Goal: Task Accomplishment & Management: Use online tool/utility

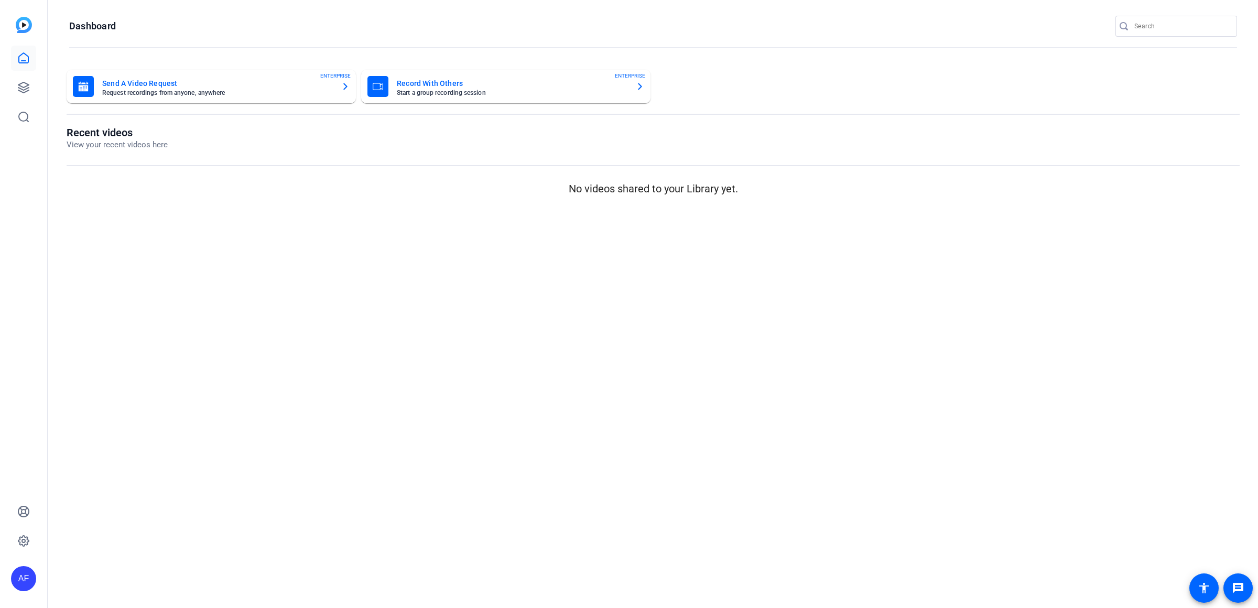
type input "[EMAIL_ADDRESS][DOMAIN_NAME]"
click at [28, 86] on div at bounding box center [629, 304] width 1258 height 608
click at [24, 90] on icon at bounding box center [23, 87] width 10 height 10
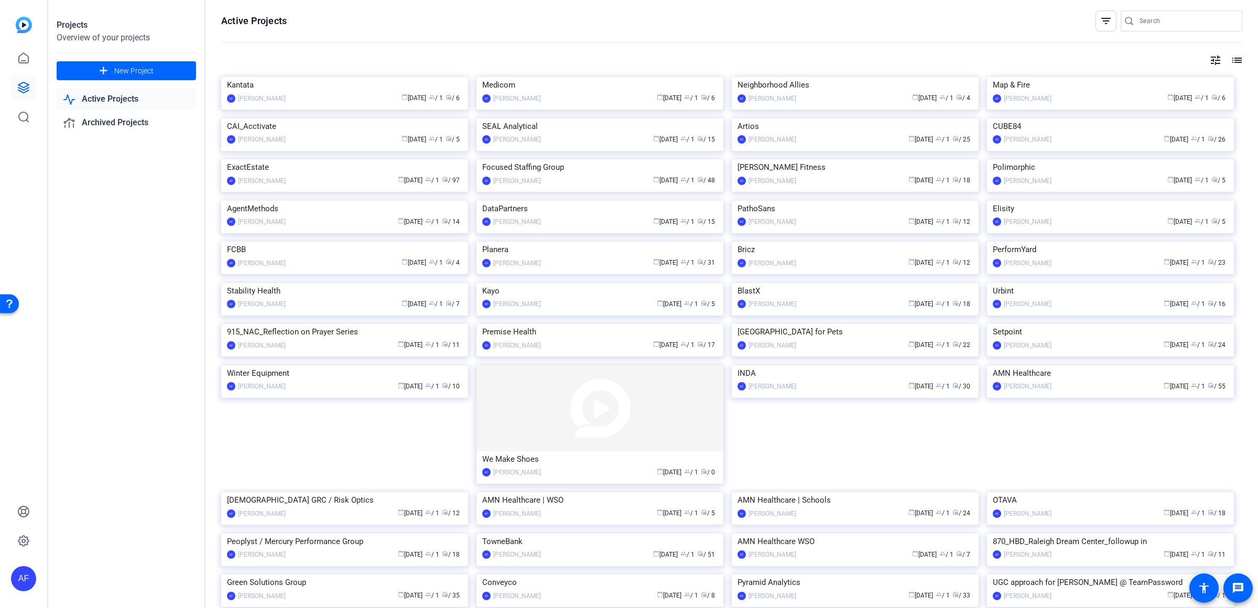
click at [1149, 16] on input "Search" at bounding box center [1186, 21] width 94 height 13
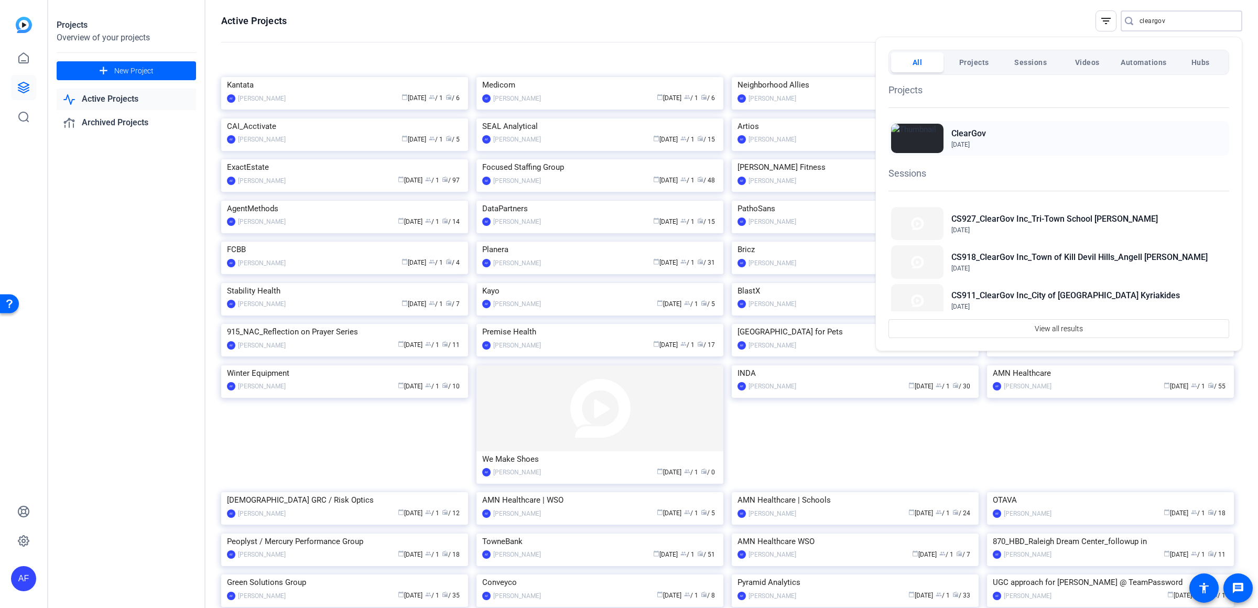
type input "cleargov"
click at [969, 146] on span "Jun 2, 2022" at bounding box center [960, 144] width 18 height 7
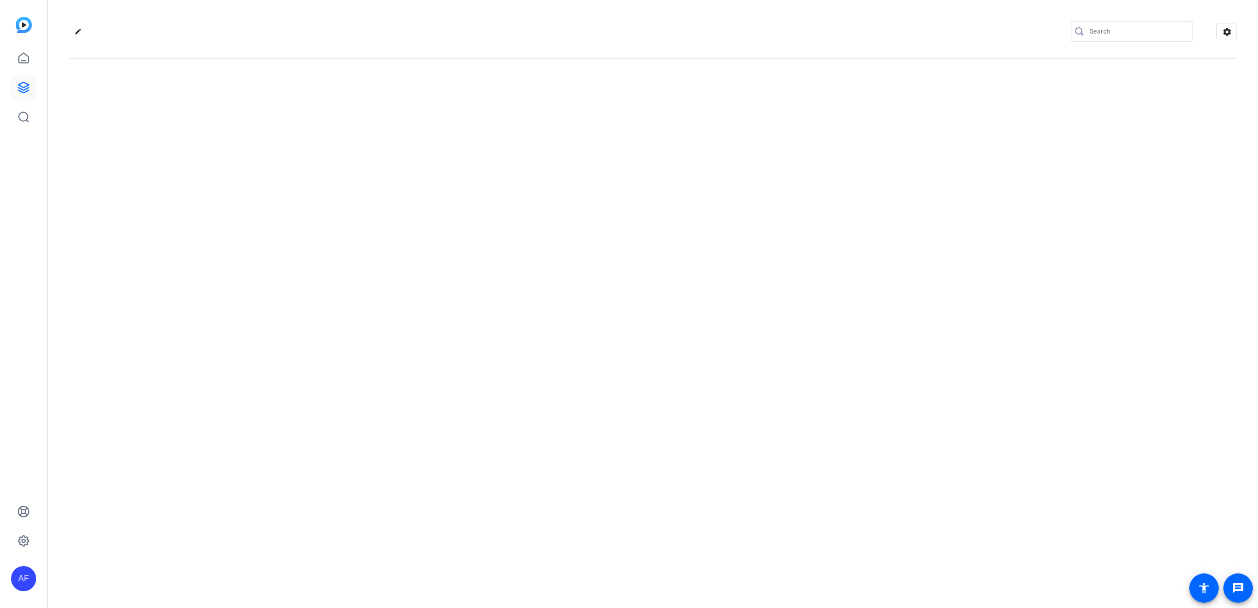
type input "[EMAIL_ADDRESS][DOMAIN_NAME]"
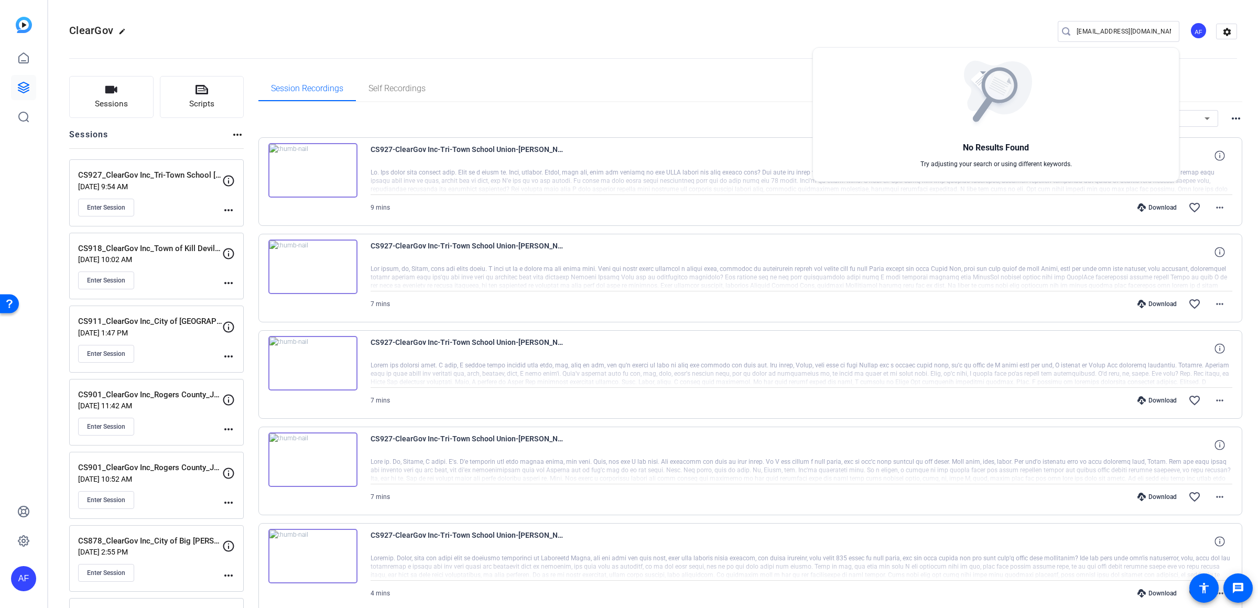
click at [122, 92] on div at bounding box center [629, 304] width 1258 height 608
click at [105, 103] on span "Sessions" at bounding box center [111, 104] width 33 height 12
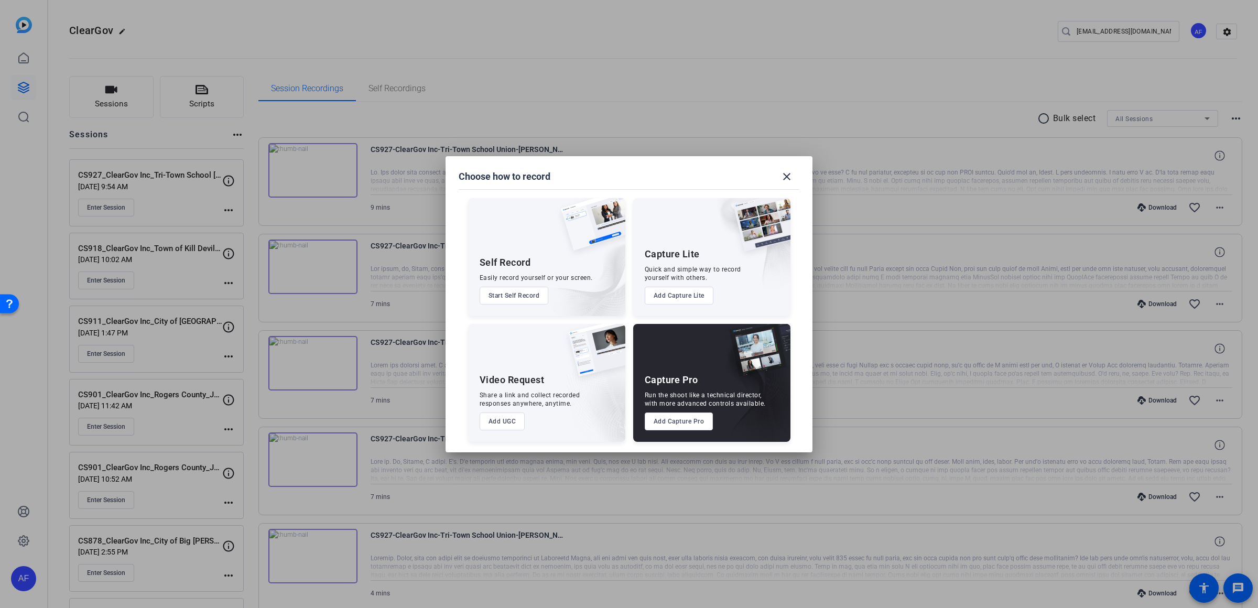
click at [687, 422] on button "Add Capture Pro" at bounding box center [679, 421] width 69 height 18
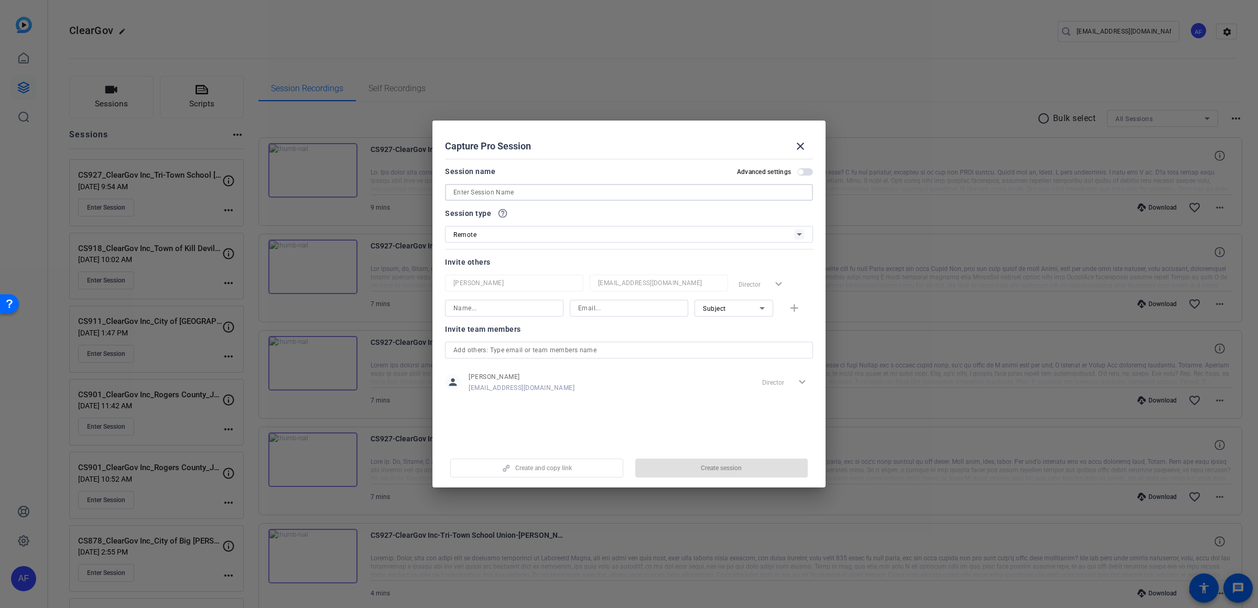
click at [481, 190] on input at bounding box center [628, 192] width 351 height 13
paste input "CS933_ClearGov [PERSON_NAME]"
type input "CS933_ClearGov [PERSON_NAME]"
click at [732, 472] on span "Create session" at bounding box center [721, 468] width 41 height 8
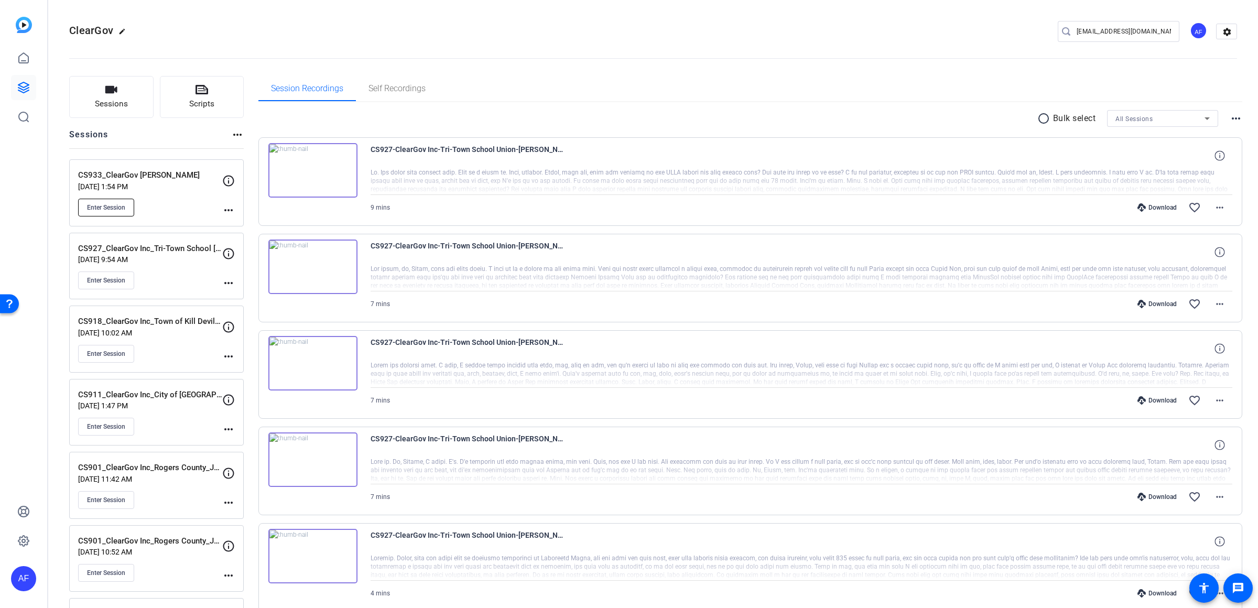
click at [113, 212] on button "Enter Session" at bounding box center [106, 208] width 56 height 18
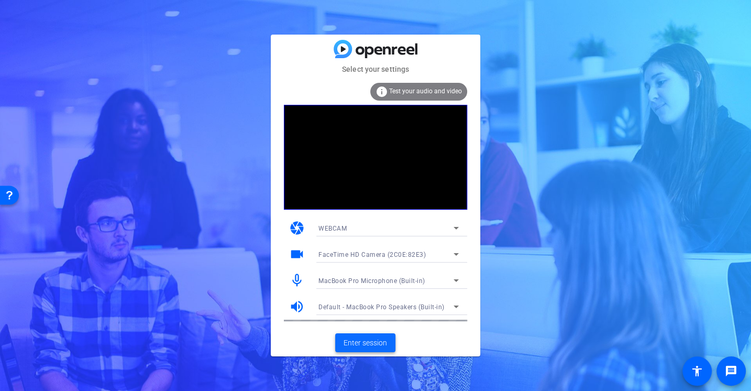
click at [362, 342] on span "Enter session" at bounding box center [365, 342] width 43 height 11
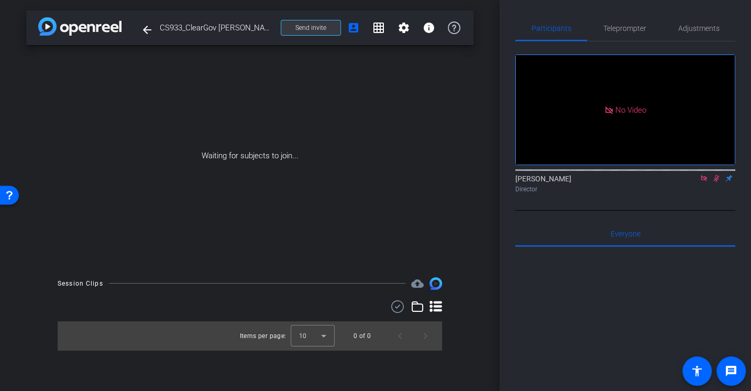
click at [303, 20] on span at bounding box center [310, 27] width 59 height 25
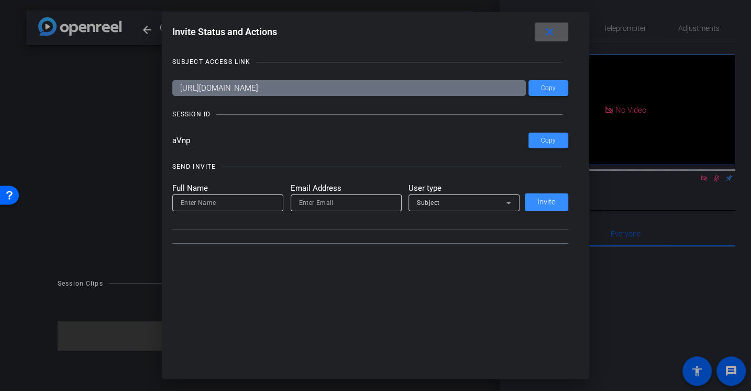
type input "[EMAIL_ADDRESS][DOMAIN_NAME]"
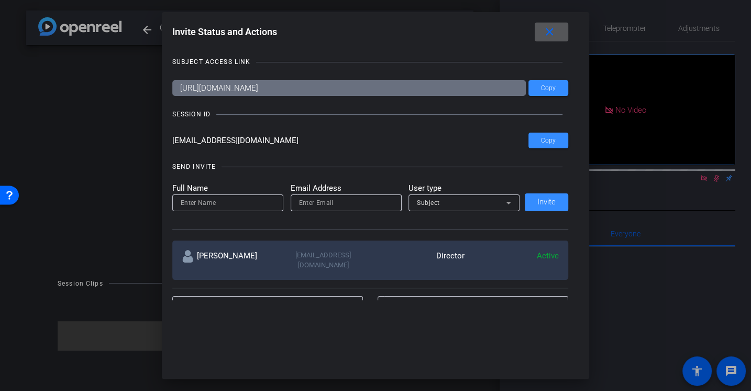
click at [222, 199] on input at bounding box center [228, 202] width 94 height 13
type input "Jason"
click at [325, 204] on input "email" at bounding box center [346, 202] width 94 height 13
paste input "jaxelrod@cleargov.com"
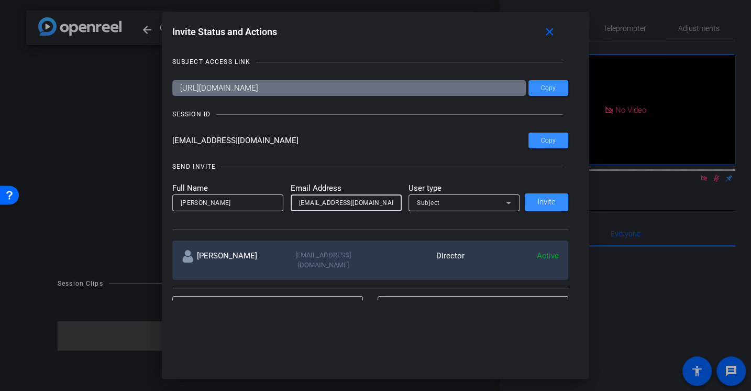
type input "jaxelrod@cleargov.com"
click at [479, 202] on div "Subject" at bounding box center [461, 202] width 89 height 13
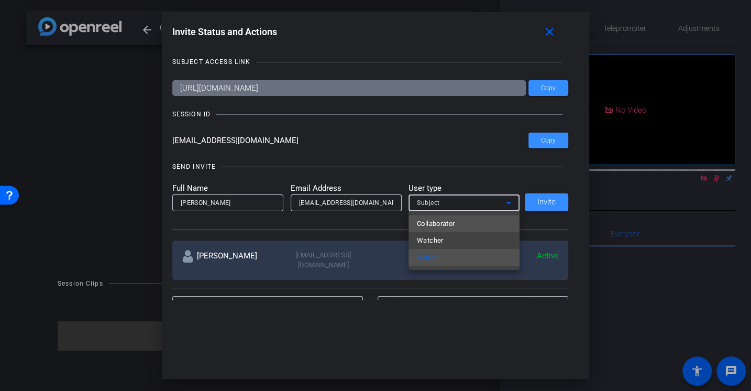
click at [446, 221] on span "Collaborator" at bounding box center [436, 223] width 38 height 13
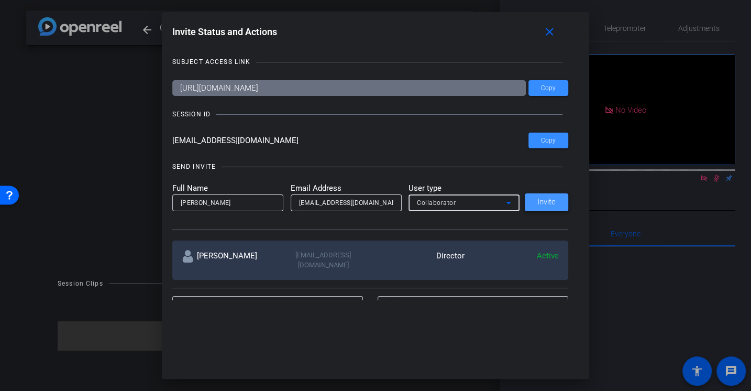
click at [547, 203] on span "Invite" at bounding box center [547, 202] width 18 height 8
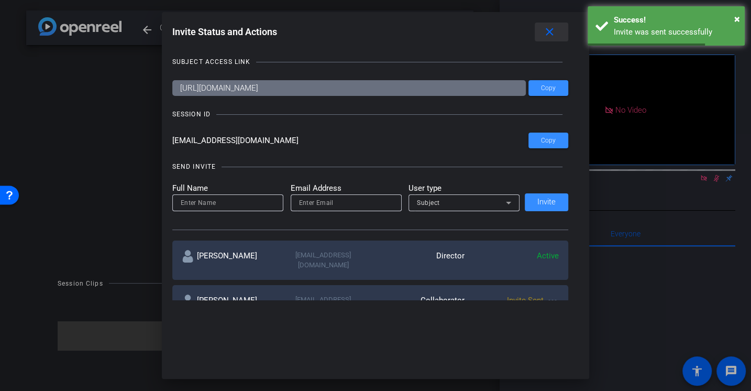
click at [546, 32] on mat-icon "close" at bounding box center [549, 32] width 13 height 13
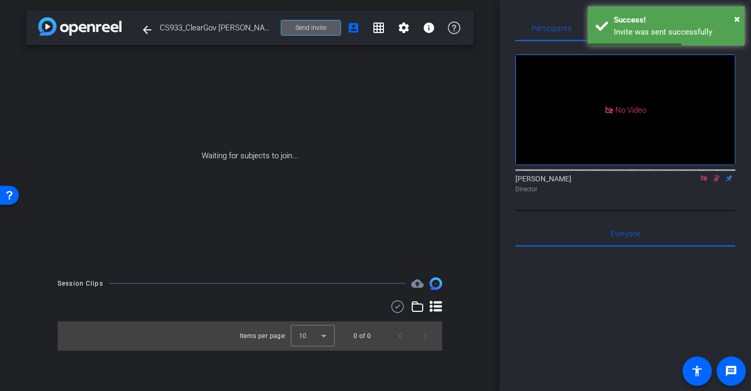
click at [325, 21] on span at bounding box center [310, 27] width 59 height 25
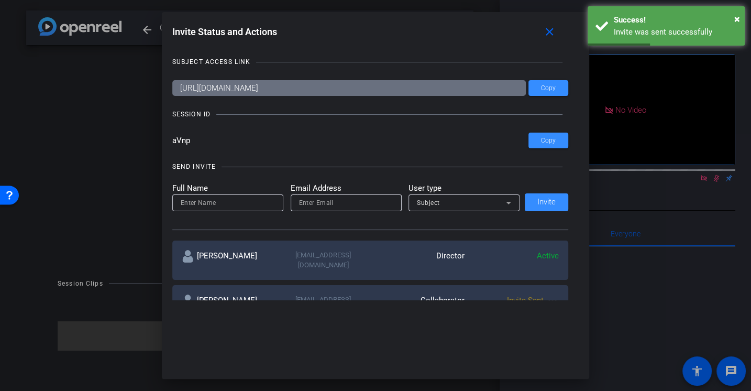
drag, startPoint x: 214, startPoint y: 141, endPoint x: 89, endPoint y: 128, distance: 125.9
click at [89, 128] on div "Invite Status and Actions close SUBJECT ACCESS LINK https://capture.openreel.co…" at bounding box center [375, 195] width 751 height 391
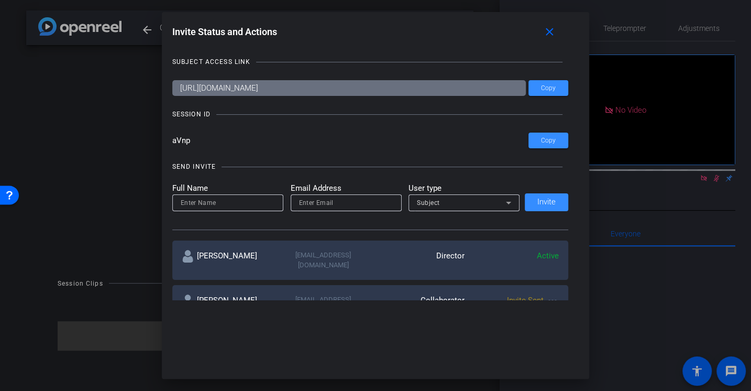
click at [486, 35] on div "Invite Status and Actions close" at bounding box center [370, 32] width 397 height 19
click at [542, 35] on span at bounding box center [552, 31] width 34 height 25
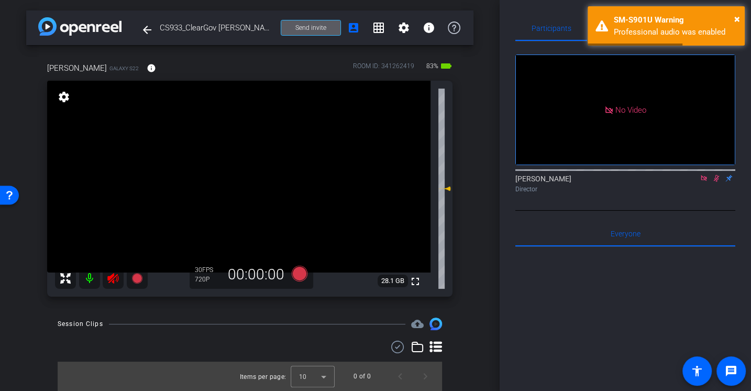
click at [113, 278] on icon at bounding box center [112, 278] width 11 height 10
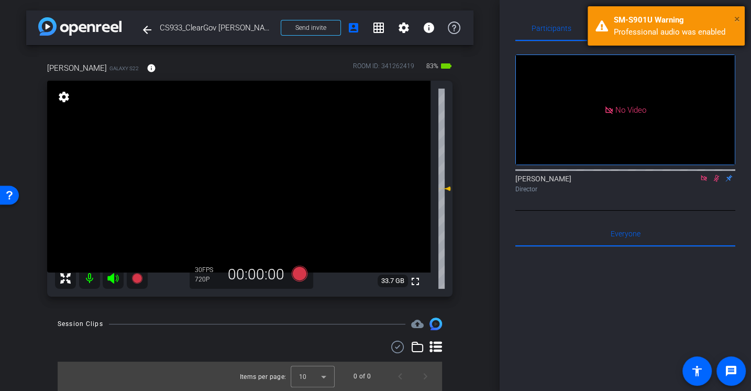
click at [739, 20] on span "×" at bounding box center [738, 19] width 6 height 13
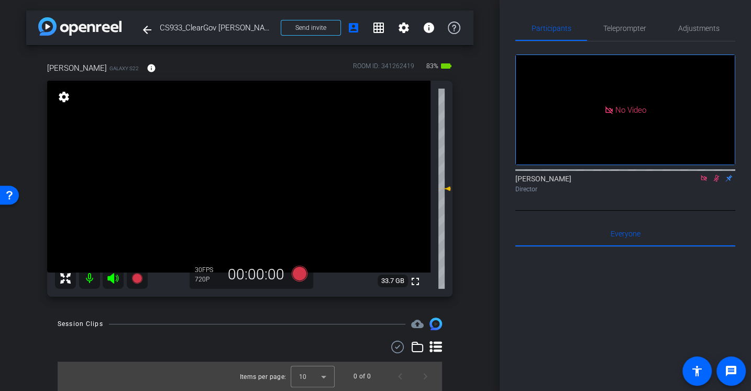
click at [702, 181] on icon at bounding box center [704, 178] width 6 height 6
click at [703, 182] on icon at bounding box center [704, 177] width 8 height 7
click at [694, 27] on span "Adjustments" at bounding box center [699, 28] width 41 height 7
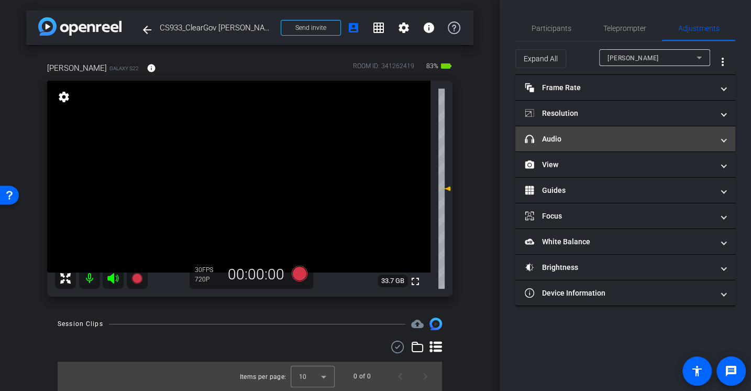
click at [552, 139] on mat-panel-title "headphone icon Audio" at bounding box center [619, 139] width 189 height 11
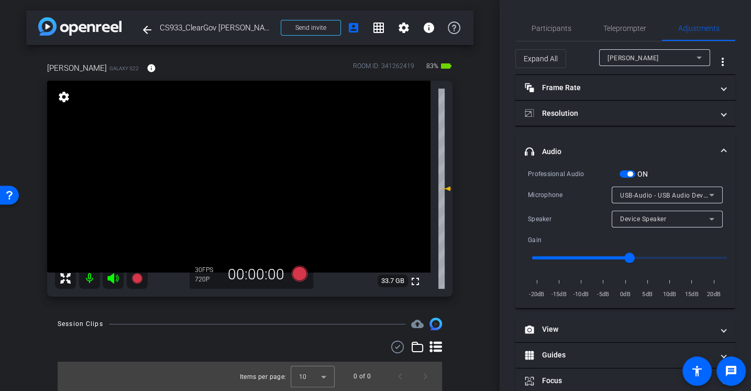
click at [563, 205] on div "Professional Audio ON Microphone USB-Audio - USB Audio Device Speaker Device Sp…" at bounding box center [625, 234] width 195 height 132
click at [581, 221] on div "Speaker" at bounding box center [570, 219] width 84 height 10
drag, startPoint x: 634, startPoint y: 255, endPoint x: 614, endPoint y: 256, distance: 19.9
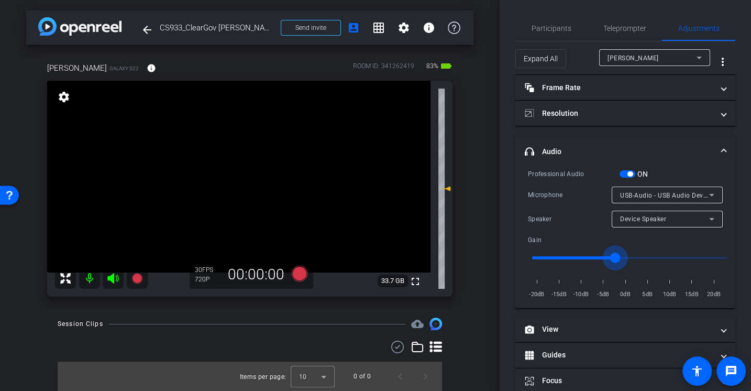
type input "-3"
click at [614, 256] on input "range" at bounding box center [629, 257] width 217 height 23
click at [569, 187] on div "Microphone USB-Audio - USB Audio Device" at bounding box center [625, 195] width 195 height 17
click at [551, 196] on div "Microphone" at bounding box center [570, 195] width 84 height 10
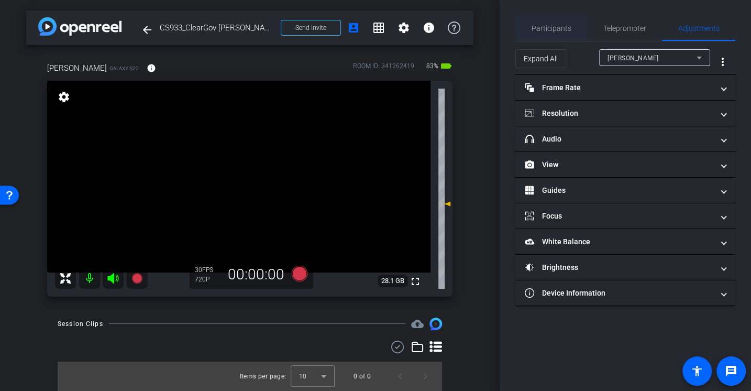
click at [556, 26] on span "Participants" at bounding box center [552, 28] width 40 height 7
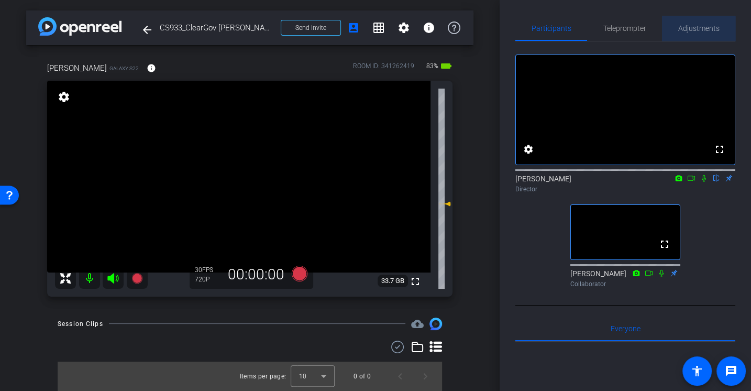
click at [687, 31] on span "Adjustments" at bounding box center [699, 28] width 41 height 7
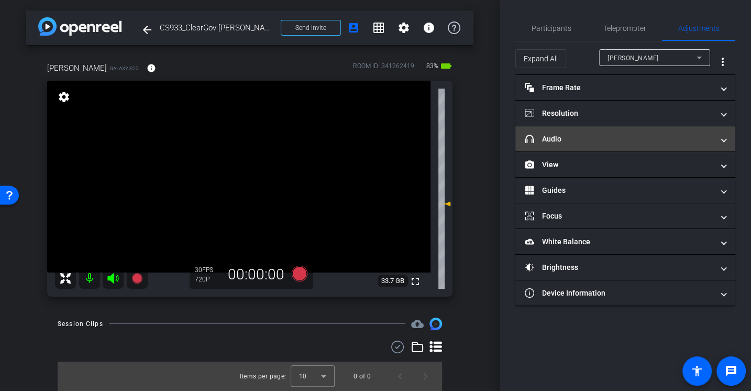
click at [582, 134] on mat-panel-title "headphone icon Audio" at bounding box center [619, 139] width 189 height 11
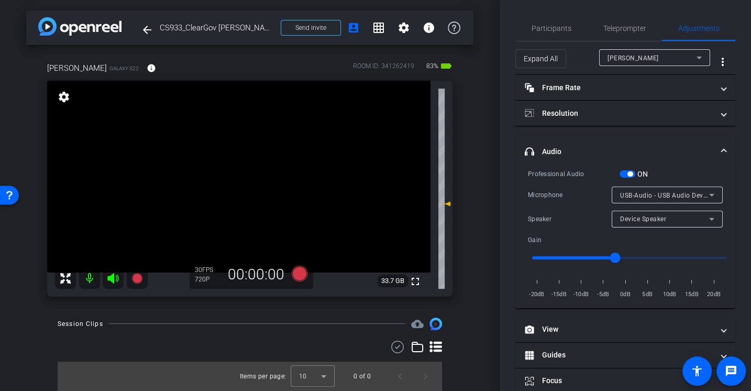
click at [573, 201] on div "Microphone USB-Audio - USB Audio Device" at bounding box center [625, 195] width 195 height 17
click at [576, 184] on div "Professional Audio ON Microphone USB-Audio - USB Audio Device Speaker Device Sp…" at bounding box center [625, 234] width 195 height 132
click at [578, 214] on div "Speaker" at bounding box center [570, 219] width 84 height 10
click at [669, 195] on span "USB-Audio - USB Audio Device" at bounding box center [666, 195] width 92 height 8
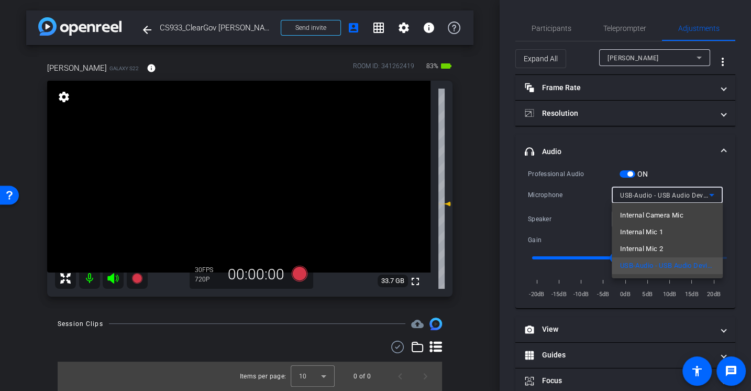
click at [543, 201] on div at bounding box center [375, 195] width 751 height 391
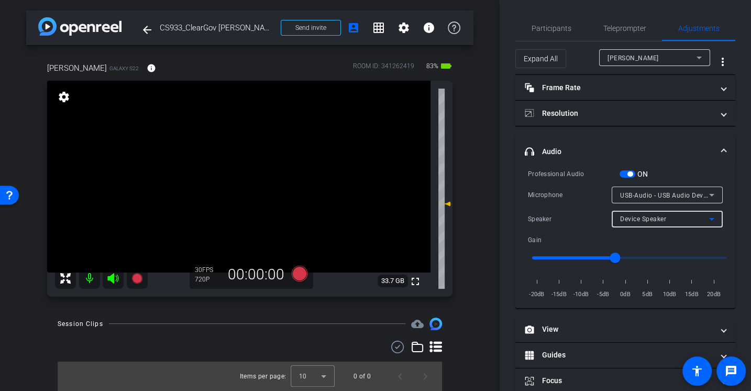
click at [664, 215] on span "Device Speaker" at bounding box center [643, 218] width 46 height 7
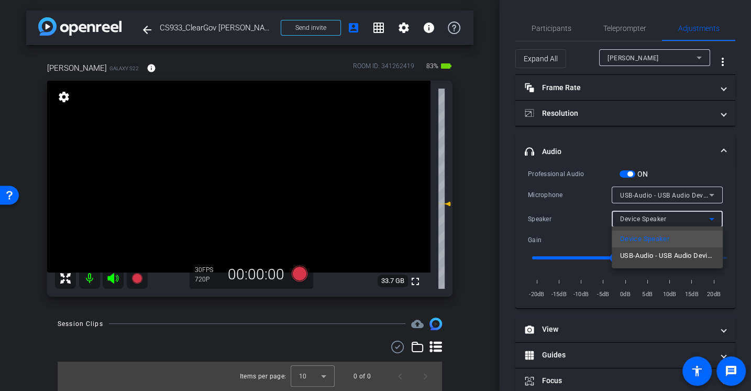
click at [562, 207] on div at bounding box center [375, 195] width 751 height 391
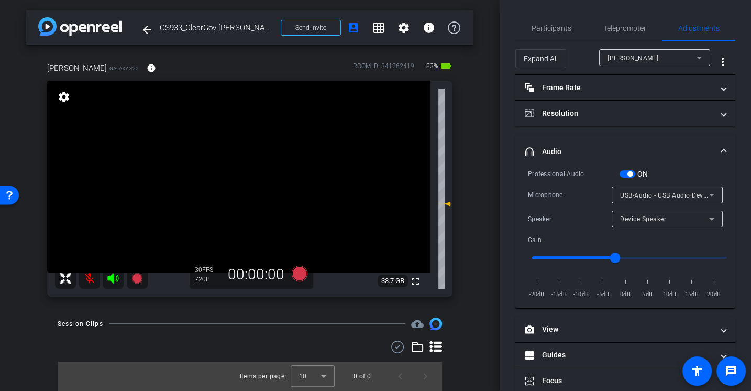
click at [648, 207] on div at bounding box center [667, 209] width 111 height 12
click at [647, 197] on span "USB-Audio - USB Audio Device" at bounding box center [666, 195] width 92 height 8
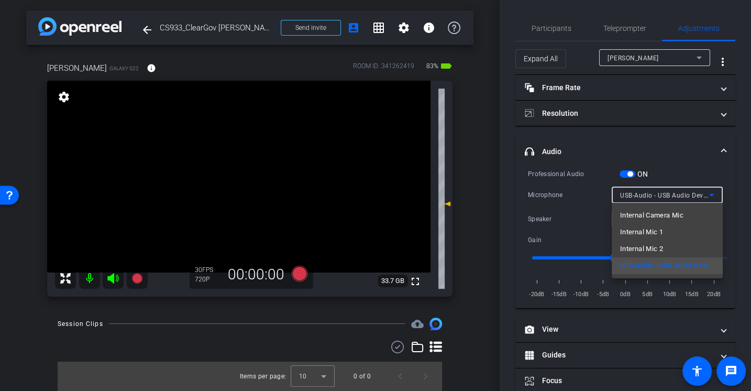
click at [555, 212] on div at bounding box center [375, 195] width 751 height 391
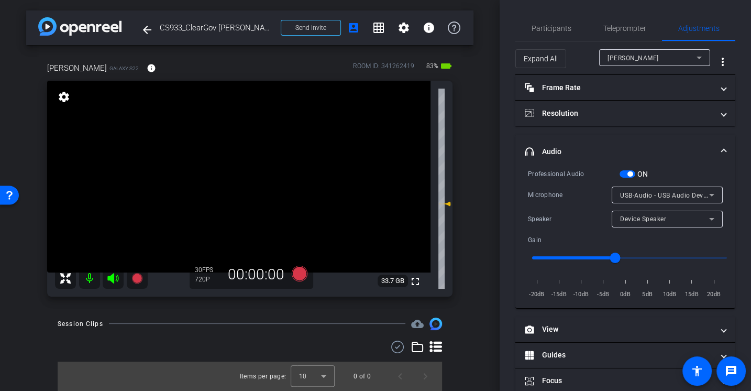
click at [650, 216] on span "Device Speaker" at bounding box center [643, 218] width 46 height 7
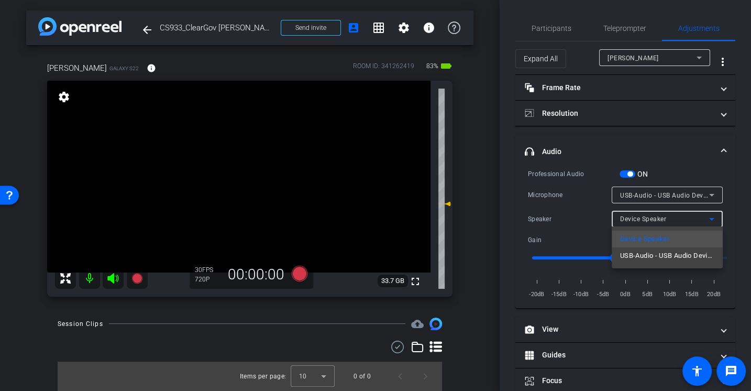
click at [564, 190] on div at bounding box center [375, 195] width 751 height 391
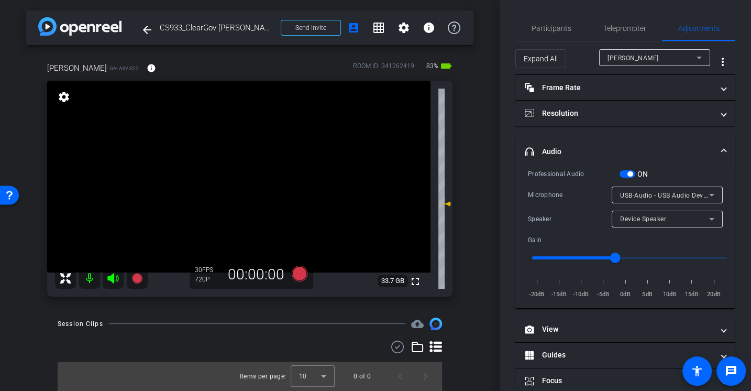
click at [578, 174] on div "Professional Audio" at bounding box center [574, 174] width 92 height 10
click at [564, 23] on span "Participants" at bounding box center [552, 28] width 40 height 25
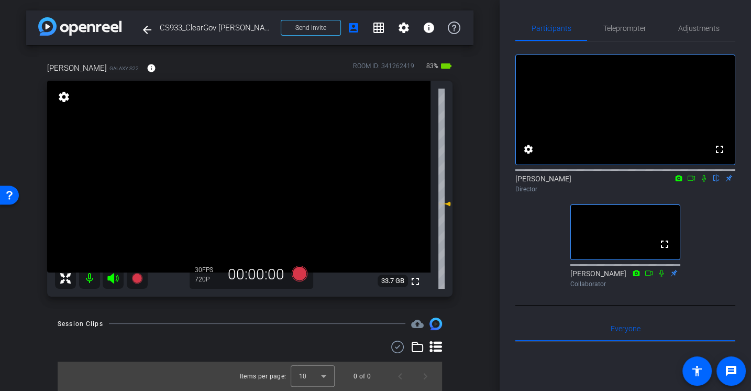
click at [727, 270] on div "fullscreen settings Alex Ferguson flip Director fullscreen Jason Collaborator" at bounding box center [626, 166] width 220 height 250
click at [523, 227] on div "fullscreen settings Alex Ferguson flip Director fullscreen Jason Collaborator" at bounding box center [626, 166] width 220 height 250
click at [536, 256] on div "fullscreen settings Alex Ferguson flip Director fullscreen Jason Collaborator" at bounding box center [626, 166] width 220 height 250
click at [699, 18] on span "Adjustments" at bounding box center [699, 28] width 41 height 25
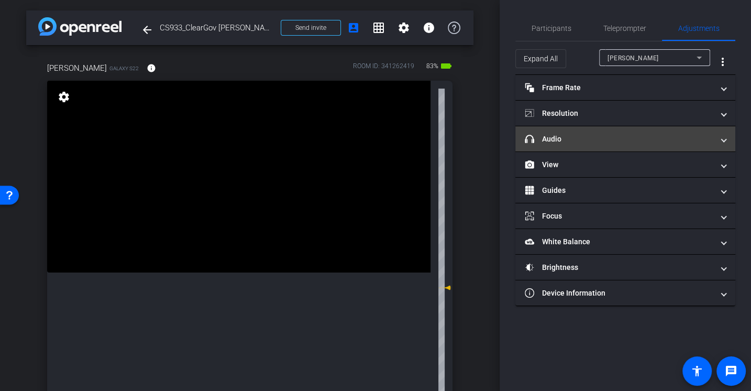
click at [565, 142] on mat-panel-title "headphone icon Audio" at bounding box center [619, 139] width 189 height 11
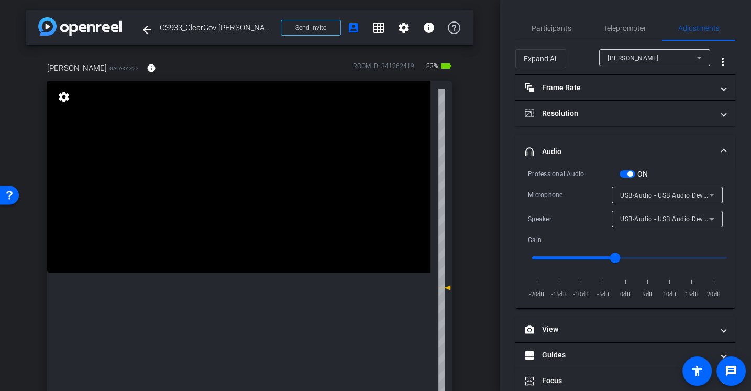
click at [569, 178] on div "Professional Audio ON" at bounding box center [625, 173] width 195 height 11
click at [548, 206] on div "Professional Audio ON Microphone USB-Audio - USB Audio Device Speaker USB-Audio…" at bounding box center [625, 234] width 195 height 132
click at [631, 175] on span "button" at bounding box center [630, 173] width 5 height 5
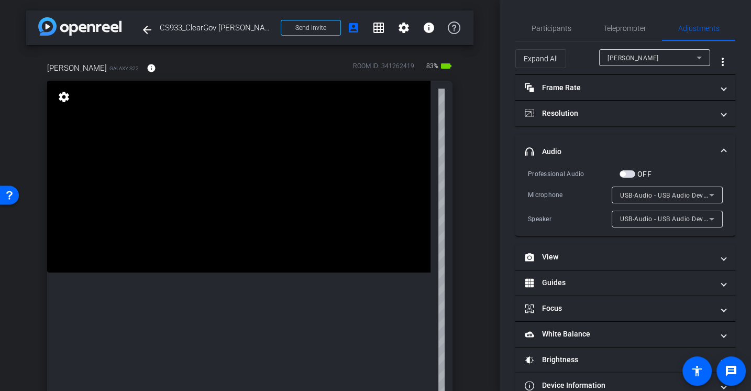
click at [583, 191] on div "Microphone" at bounding box center [570, 195] width 84 height 10
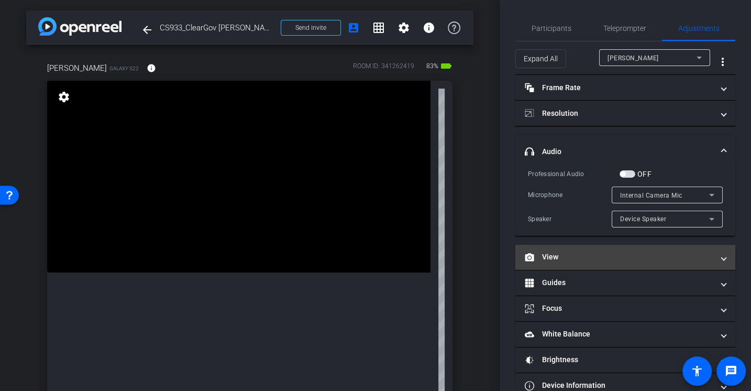
click at [564, 259] on mat-panel-title "View" at bounding box center [619, 257] width 189 height 11
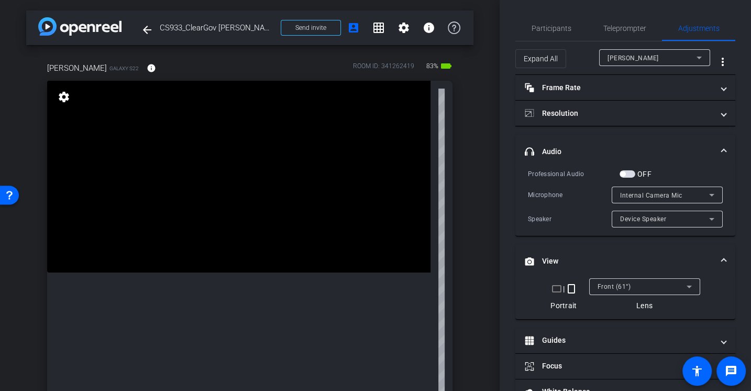
click at [558, 290] on mat-icon "crop_landscape" at bounding box center [557, 288] width 13 height 13
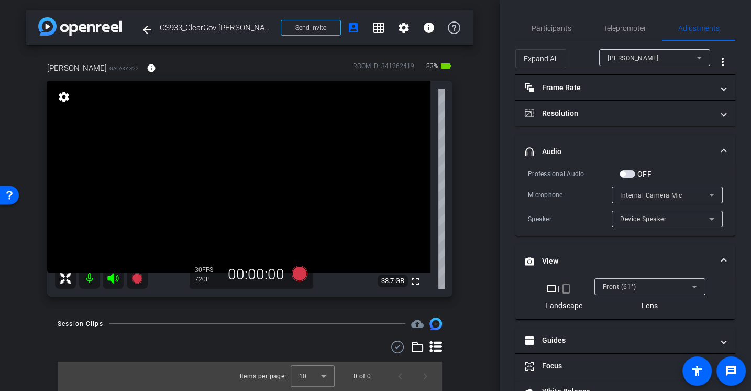
click at [576, 199] on div "Microphone" at bounding box center [570, 195] width 84 height 10
click at [558, 29] on span "Participants" at bounding box center [552, 28] width 40 height 7
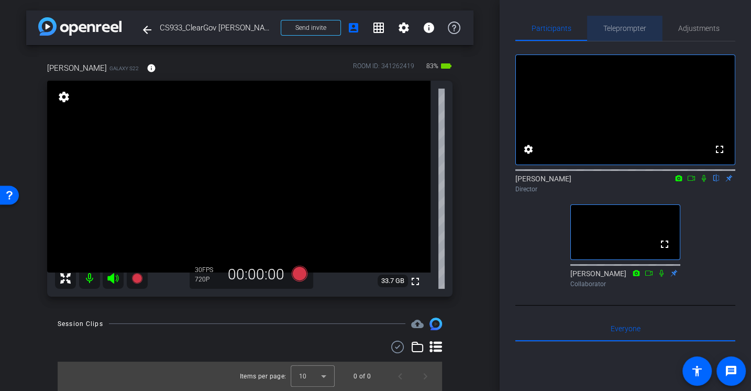
click at [635, 31] on span "Teleprompter" at bounding box center [625, 28] width 43 height 7
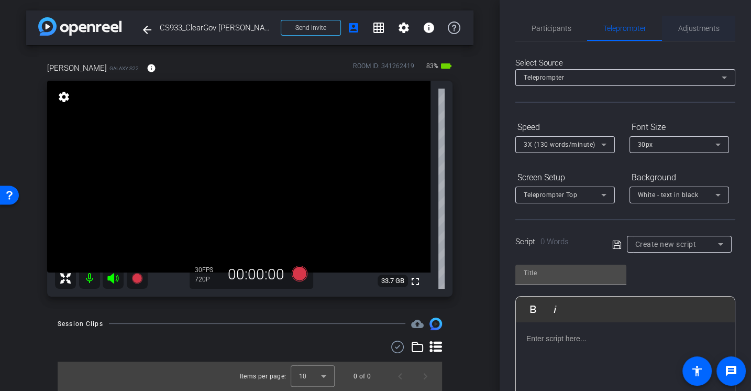
click at [700, 35] on span "Adjustments" at bounding box center [699, 28] width 41 height 25
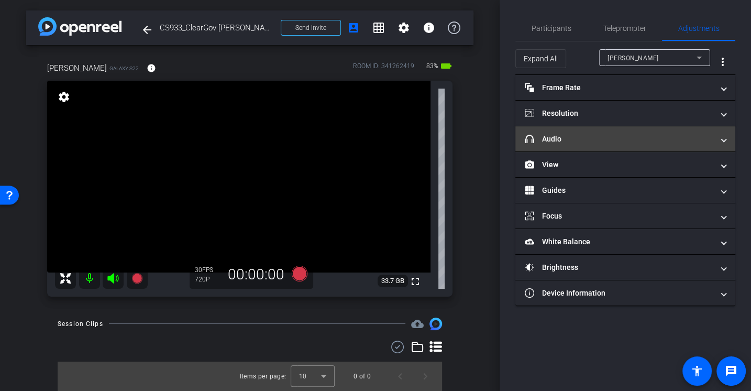
click at [558, 145] on mat-expansion-panel-header "headphone icon Audio" at bounding box center [626, 138] width 220 height 25
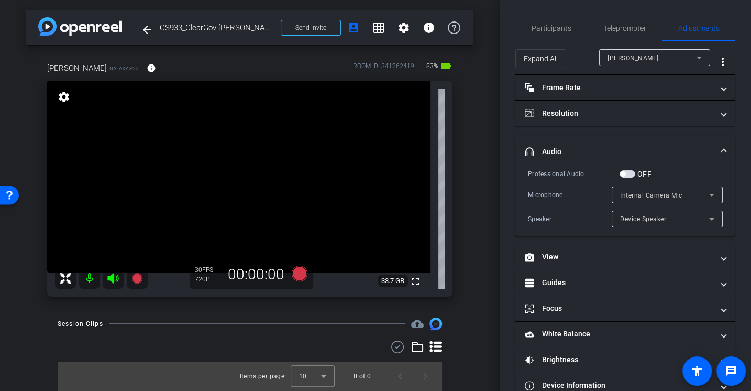
click at [561, 214] on div "Speaker" at bounding box center [570, 219] width 84 height 10
click at [552, 30] on span "Participants" at bounding box center [552, 28] width 40 height 7
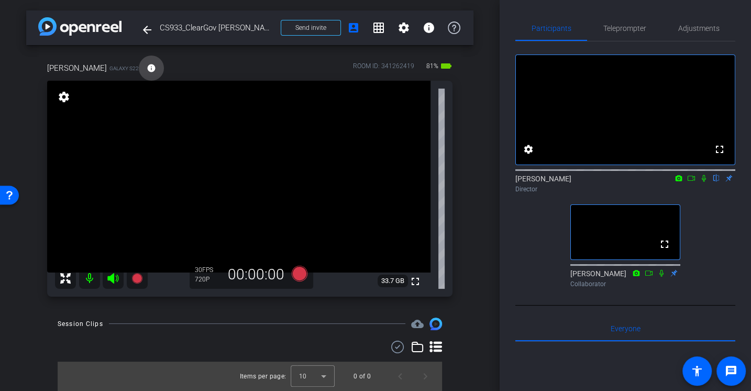
click at [149, 65] on mat-icon "info" at bounding box center [151, 67] width 9 height 9
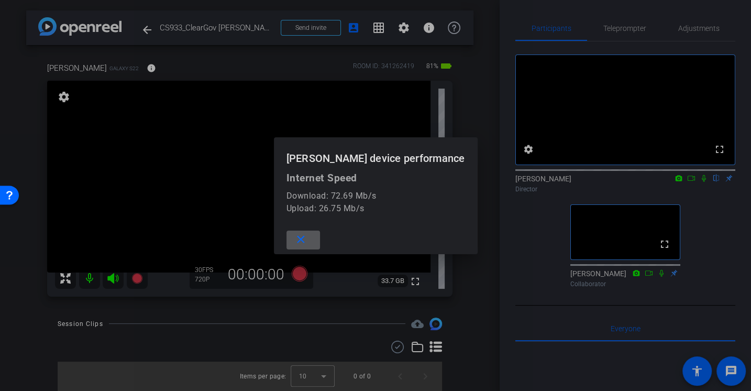
click at [306, 241] on mat-icon "close" at bounding box center [300, 239] width 13 height 13
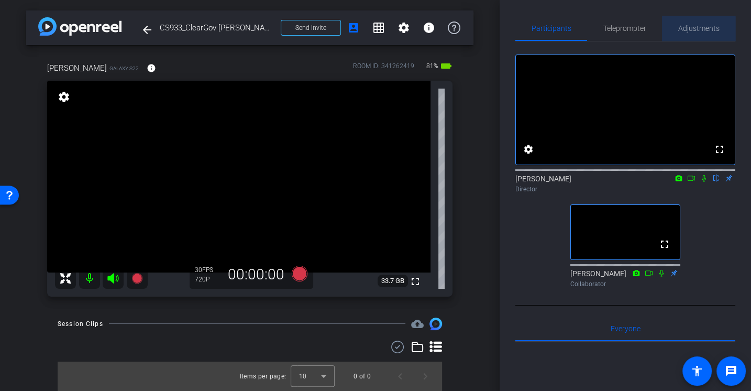
click at [696, 33] on span "Adjustments" at bounding box center [699, 28] width 41 height 25
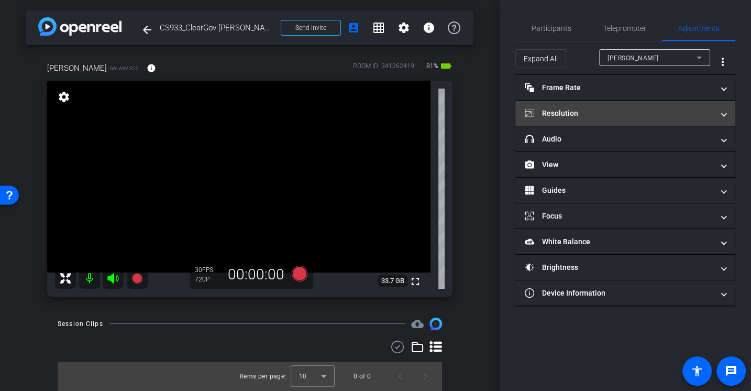
click at [610, 111] on mat-panel-title "Resolution" at bounding box center [619, 113] width 189 height 11
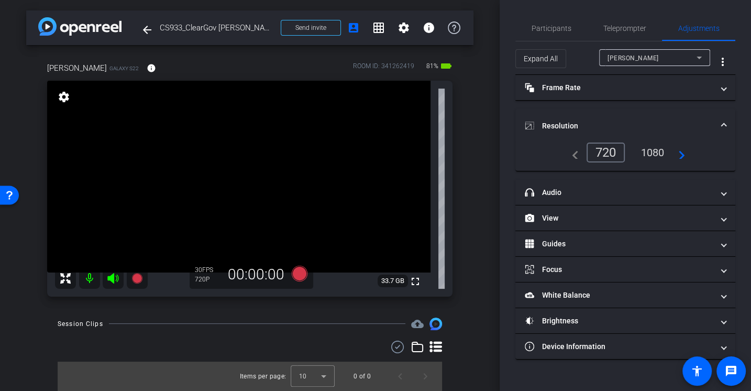
click at [653, 151] on div "1080" at bounding box center [652, 153] width 39 height 18
click at [552, 25] on span "Participants" at bounding box center [552, 28] width 40 height 7
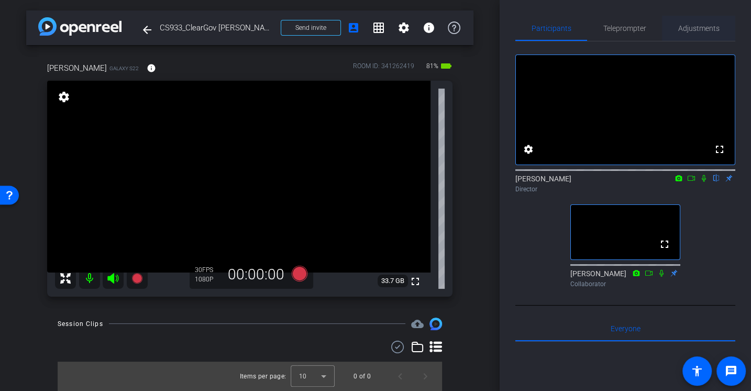
click at [694, 34] on span "Adjustments" at bounding box center [699, 28] width 41 height 25
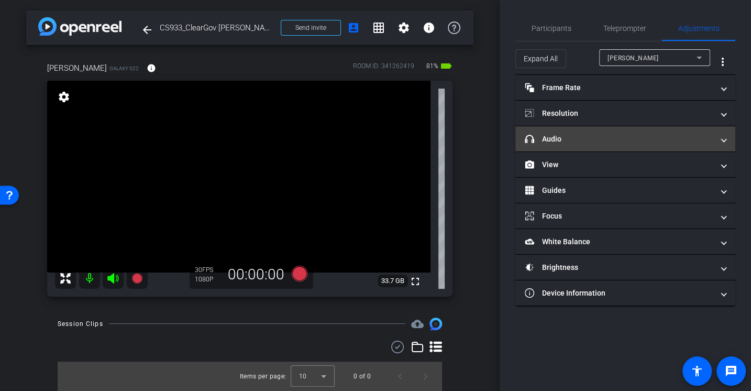
click at [565, 138] on mat-panel-title "headphone icon Audio" at bounding box center [619, 139] width 189 height 11
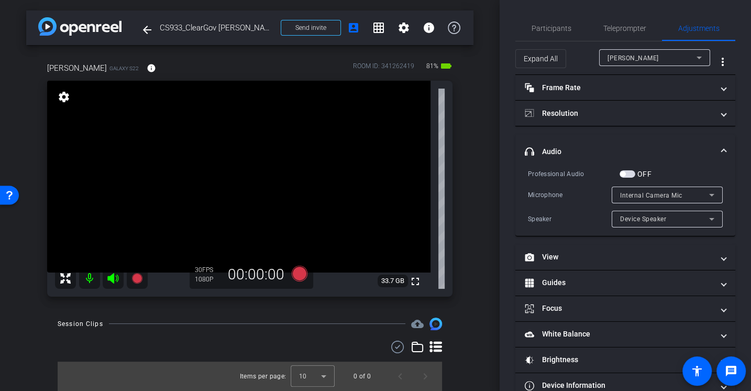
click at [555, 214] on div "Speaker" at bounding box center [570, 219] width 84 height 10
click at [559, 198] on div "Microphone" at bounding box center [570, 195] width 84 height 10
click at [624, 171] on span "button" at bounding box center [622, 173] width 5 height 5
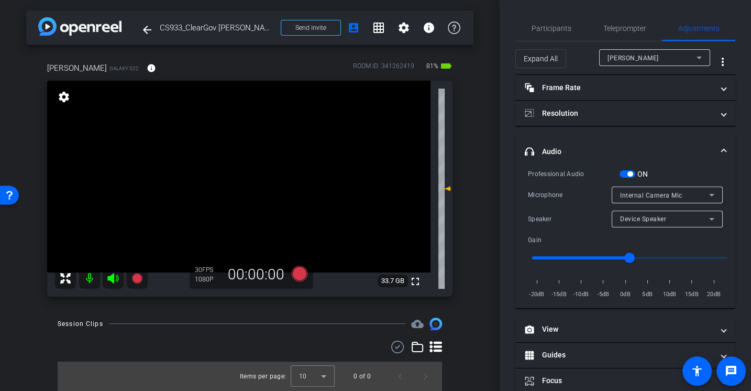
click at [567, 193] on div "Microphone" at bounding box center [570, 195] width 84 height 10
click at [629, 174] on span "button" at bounding box center [630, 173] width 5 height 5
click at [531, 227] on div "Professional Audio ON Microphone Internal Camera Mic Speaker Device Speaker Gai…" at bounding box center [625, 234] width 195 height 132
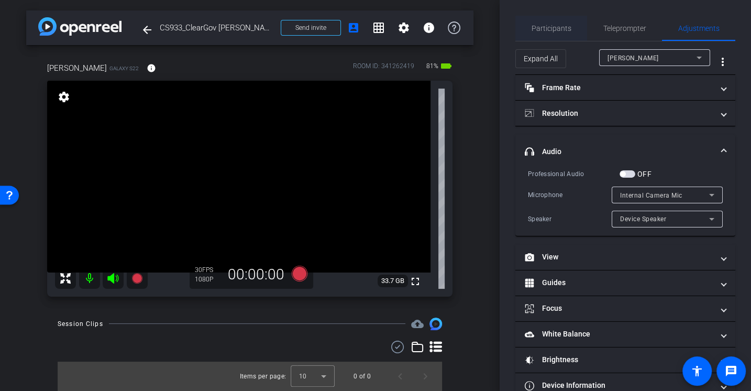
click at [546, 29] on span "Participants" at bounding box center [552, 28] width 40 height 7
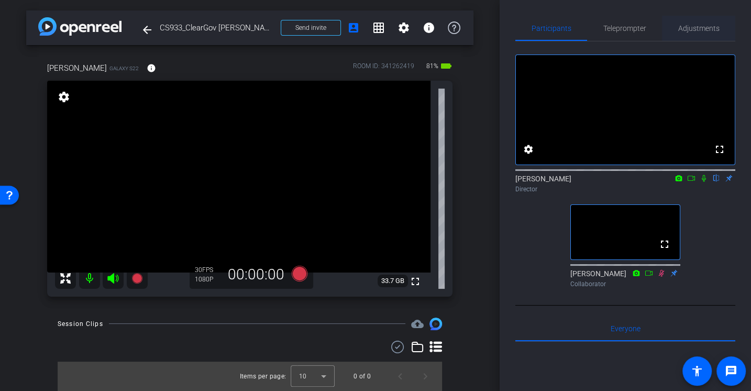
click at [698, 23] on span "Adjustments" at bounding box center [699, 28] width 41 height 25
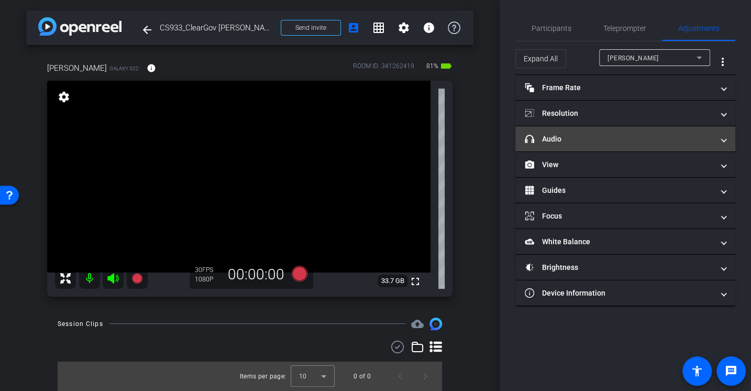
click at [575, 142] on mat-panel-title "headphone icon Audio" at bounding box center [619, 139] width 189 height 11
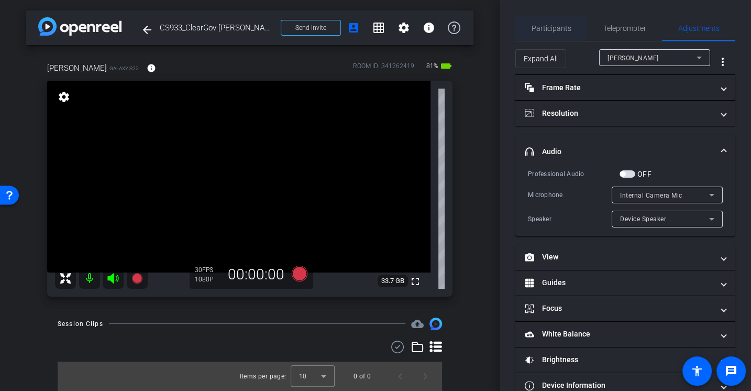
click at [547, 32] on span "Participants" at bounding box center [552, 28] width 40 height 25
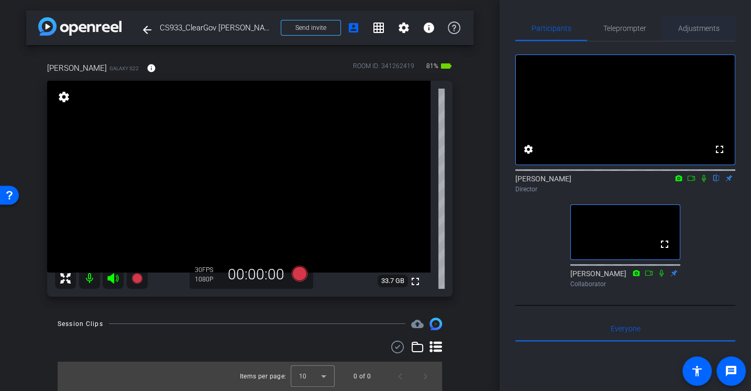
click at [705, 26] on span "Adjustments" at bounding box center [699, 28] width 41 height 7
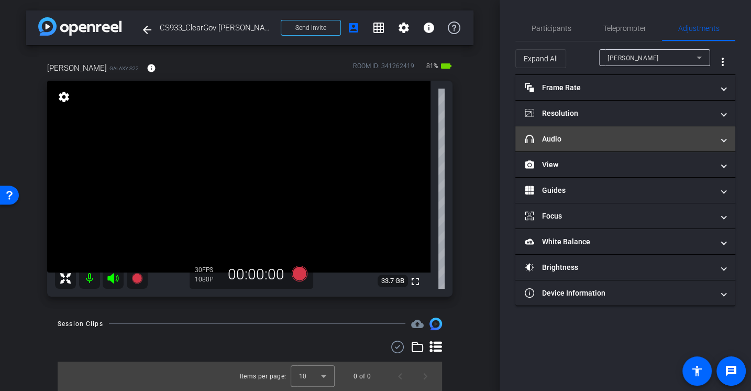
click at [563, 141] on mat-panel-title "headphone icon Audio" at bounding box center [619, 139] width 189 height 11
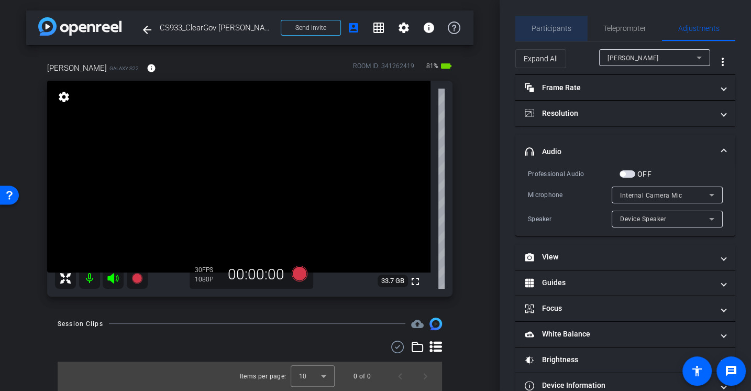
click at [567, 23] on span "Participants" at bounding box center [552, 28] width 40 height 25
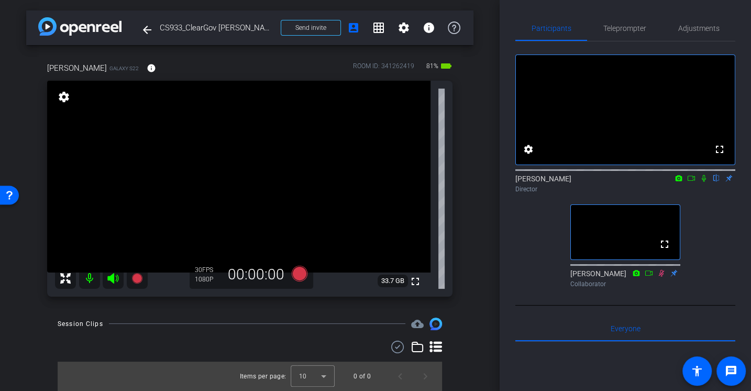
click at [705, 194] on div "Alex Ferguson flip Director" at bounding box center [626, 183] width 220 height 20
click at [705, 182] on icon at bounding box center [704, 178] width 4 height 7
click at [688, 25] on span "Adjustments" at bounding box center [699, 28] width 41 height 7
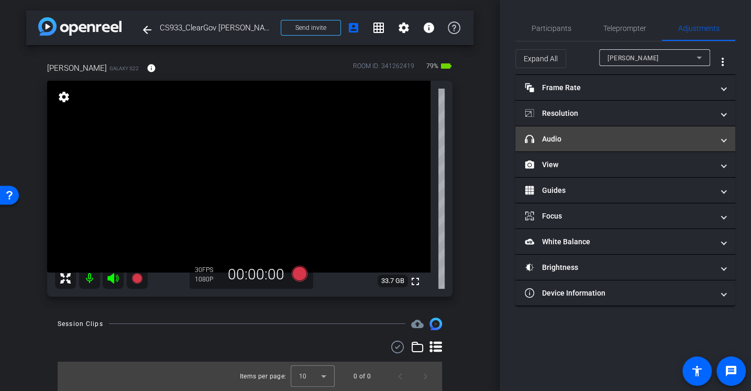
click at [567, 134] on mat-panel-title "headphone icon Audio" at bounding box center [619, 139] width 189 height 11
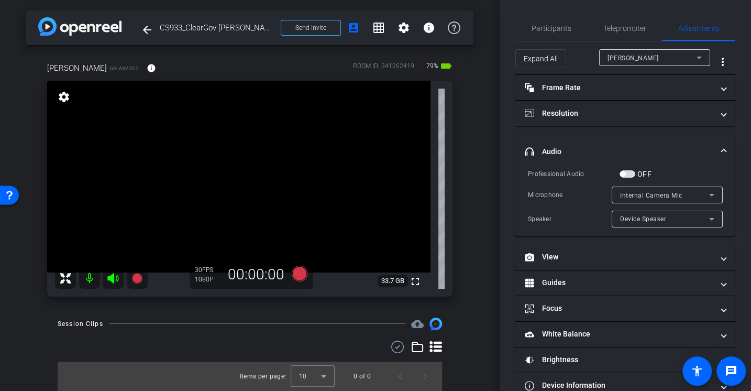
click at [568, 187] on div "Microphone Internal Camera Mic" at bounding box center [625, 195] width 195 height 17
click at [554, 32] on span "Participants" at bounding box center [552, 28] width 40 height 7
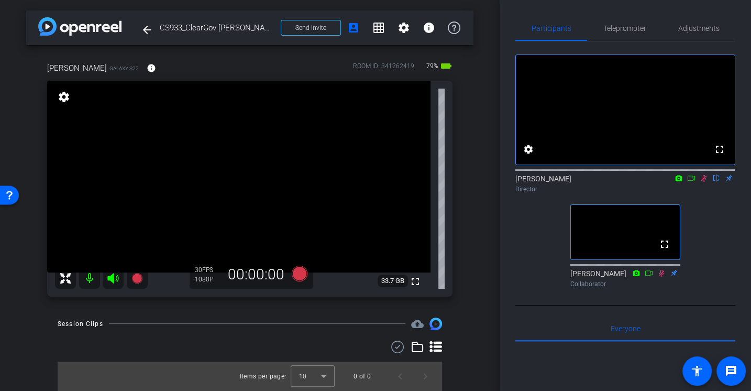
click at [111, 280] on icon at bounding box center [112, 278] width 11 height 10
click at [519, 254] on div "fullscreen settings Alex Ferguson flip Director fullscreen Jason Collaborator" at bounding box center [626, 166] width 220 height 250
click at [695, 33] on span "Adjustments" at bounding box center [699, 28] width 41 height 25
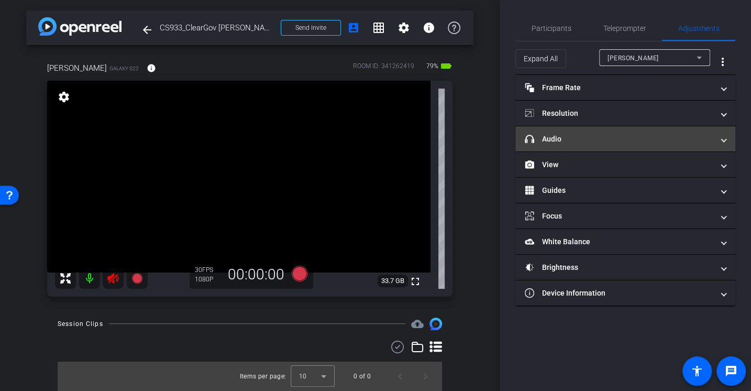
click at [562, 134] on mat-panel-title "headphone icon Audio" at bounding box center [619, 139] width 189 height 11
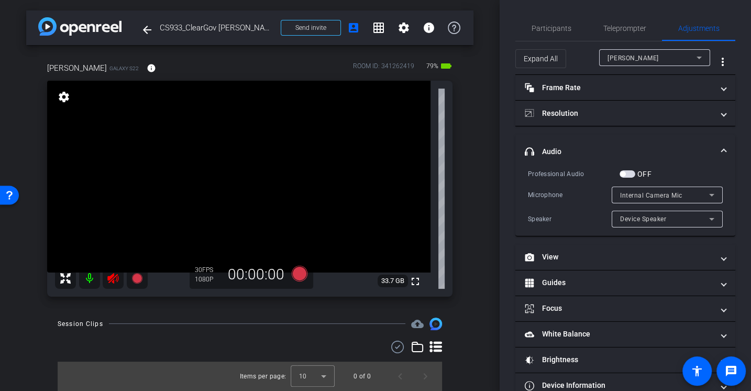
click at [632, 170] on span "button" at bounding box center [628, 173] width 16 height 7
click at [582, 177] on div "Professional Audio" at bounding box center [574, 174] width 92 height 10
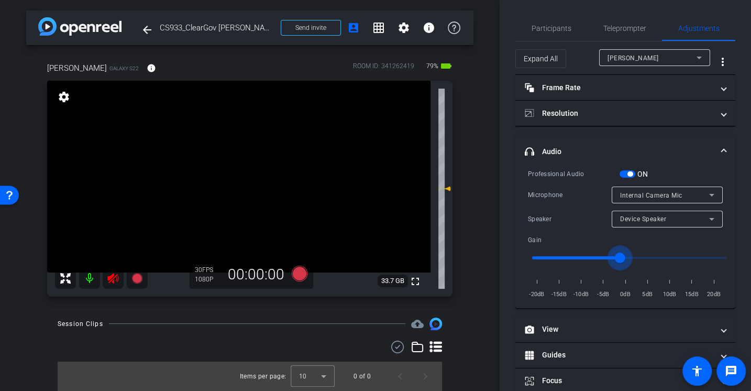
drag, startPoint x: 629, startPoint y: 257, endPoint x: 621, endPoint y: 257, distance: 7.9
type input "-2"
click at [621, 257] on input "range" at bounding box center [629, 257] width 217 height 23
click at [550, 26] on span "Participants" at bounding box center [552, 28] width 40 height 7
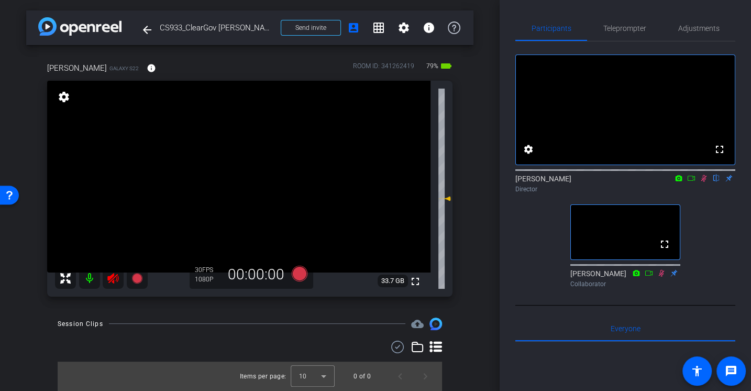
click at [89, 277] on mat-icon at bounding box center [89, 278] width 21 height 21
click at [94, 274] on mat-icon at bounding box center [89, 278] width 21 height 21
click at [689, 34] on span "Adjustments" at bounding box center [699, 28] width 41 height 25
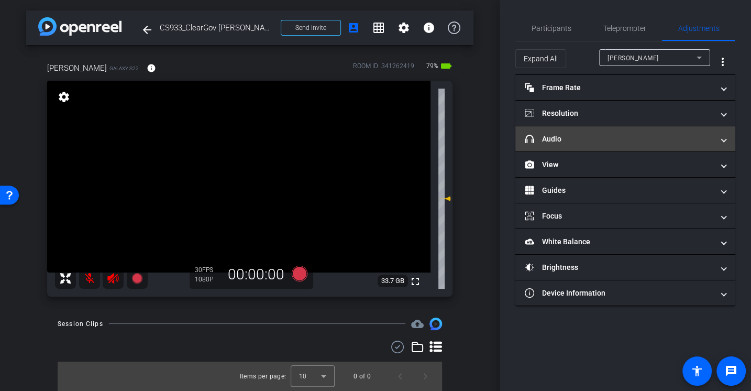
click at [552, 134] on mat-panel-title "headphone icon Audio" at bounding box center [619, 139] width 189 height 11
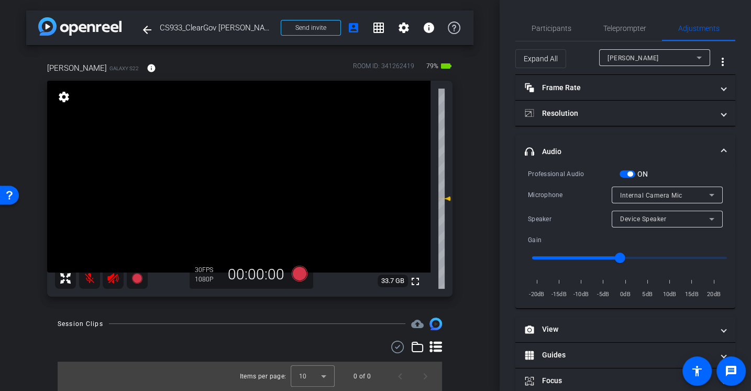
click at [565, 190] on div "Microphone" at bounding box center [570, 195] width 84 height 10
click at [539, 25] on span "Participants" at bounding box center [552, 28] width 40 height 7
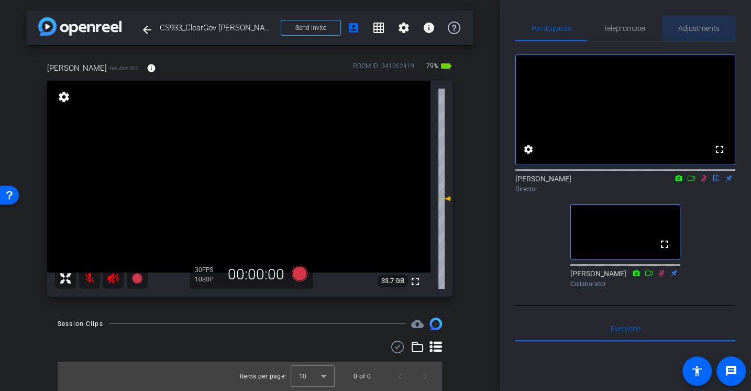
click at [696, 29] on span "Adjustments" at bounding box center [699, 28] width 41 height 7
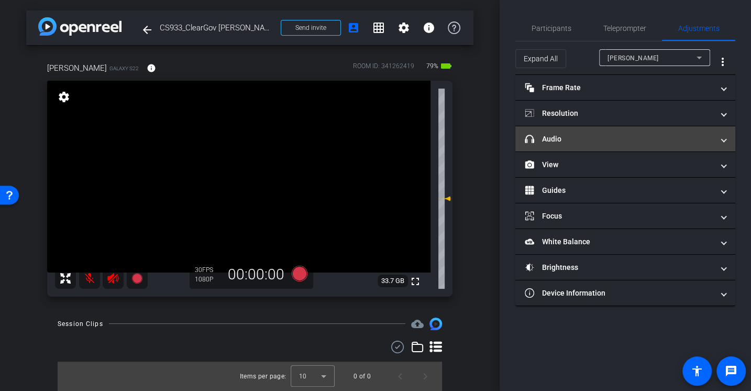
click at [583, 141] on mat-panel-title "headphone icon Audio" at bounding box center [619, 139] width 189 height 11
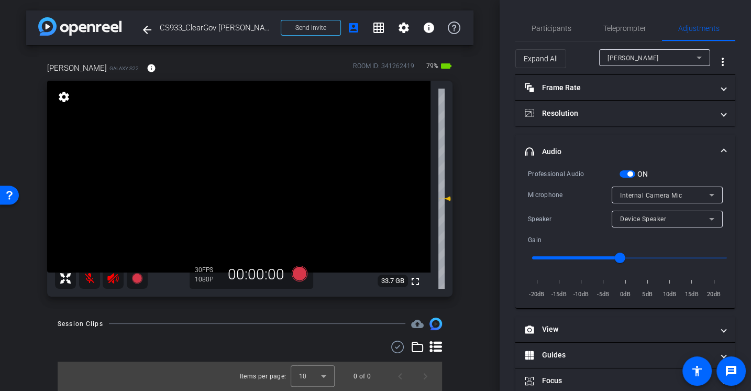
click at [573, 187] on div "Microphone Internal Camera Mic" at bounding box center [625, 195] width 195 height 17
click at [564, 187] on div "Microphone Internal Camera Mic" at bounding box center [625, 195] width 195 height 17
drag, startPoint x: 621, startPoint y: 258, endPoint x: 613, endPoint y: 258, distance: 8.4
click at [613, 258] on input "range" at bounding box center [629, 257] width 217 height 23
click at [579, 215] on div "Speaker" at bounding box center [570, 219] width 84 height 10
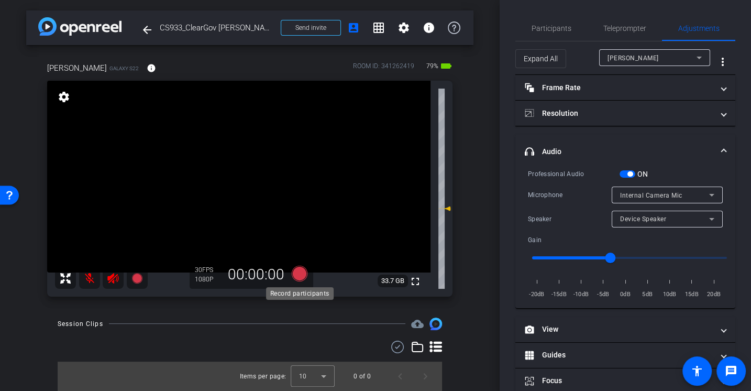
click at [300, 275] on icon at bounding box center [300, 273] width 16 height 16
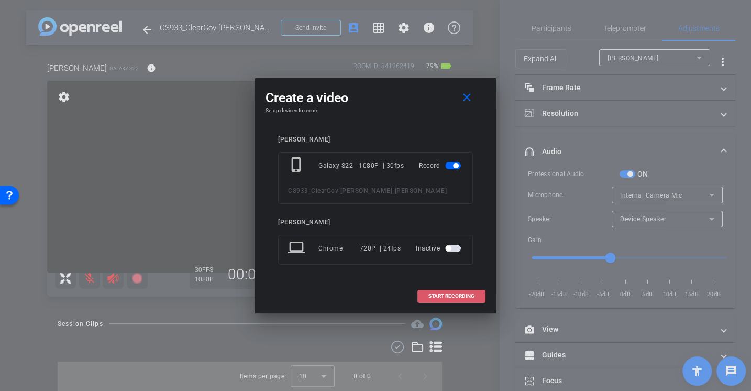
click at [460, 299] on span "START RECORDING" at bounding box center [452, 295] width 46 height 5
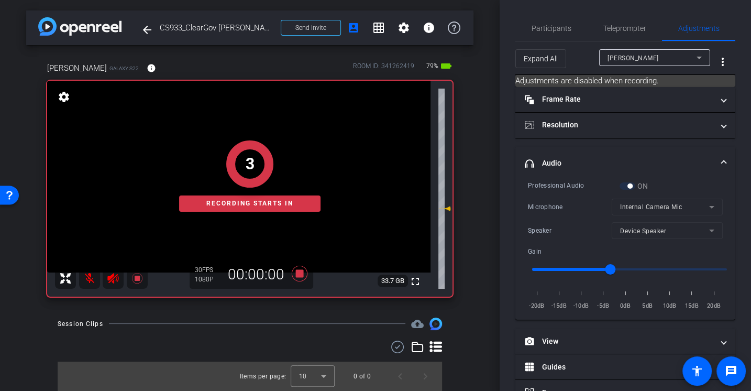
click at [553, 199] on div "Microphone Internal Camera Mic" at bounding box center [625, 207] width 195 height 17
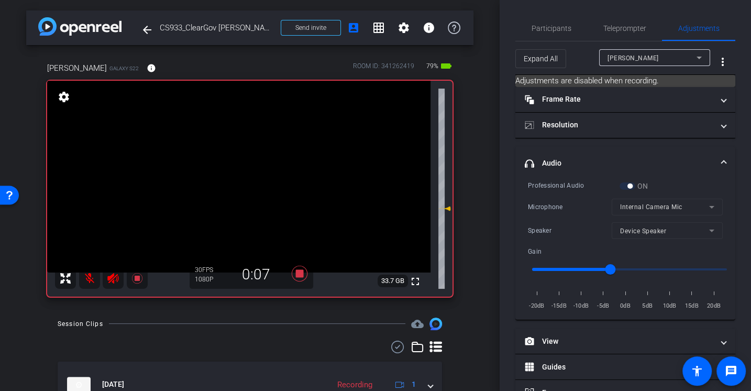
click at [575, 214] on div "Microphone Internal Camera Mic" at bounding box center [625, 207] width 195 height 17
drag, startPoint x: 608, startPoint y: 270, endPoint x: 602, endPoint y: 270, distance: 6.8
click at [602, 270] on input "range" at bounding box center [629, 269] width 217 height 23
click at [579, 237] on div "Speaker Device Speaker" at bounding box center [625, 230] width 195 height 17
click at [301, 272] on icon at bounding box center [300, 274] width 16 height 16
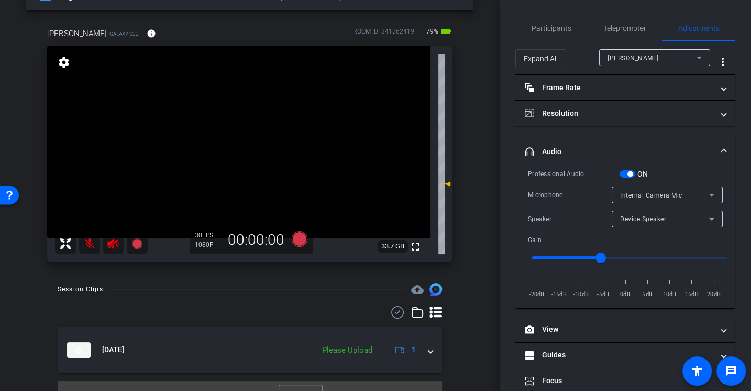
scroll to position [53, 0]
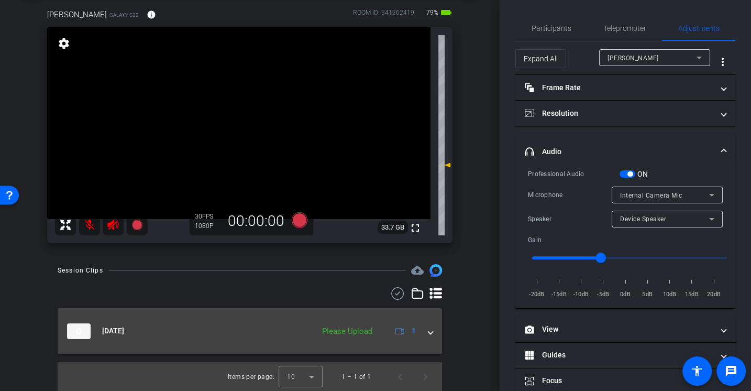
click at [431, 328] on span at bounding box center [431, 330] width 4 height 11
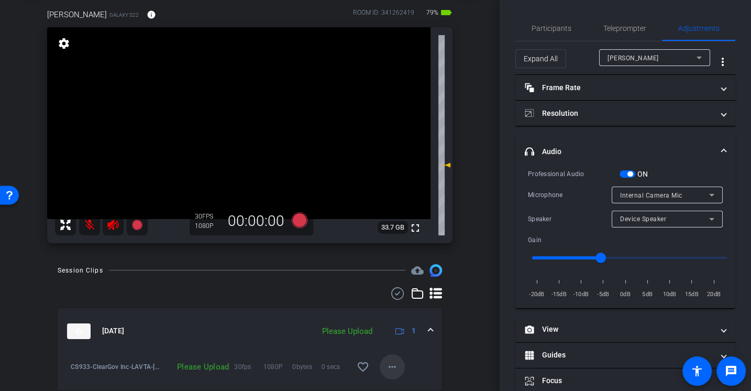
click at [389, 365] on mat-icon "more_horiz" at bounding box center [392, 367] width 13 height 13
click at [396, 320] on span "Upload" at bounding box center [409, 318] width 42 height 13
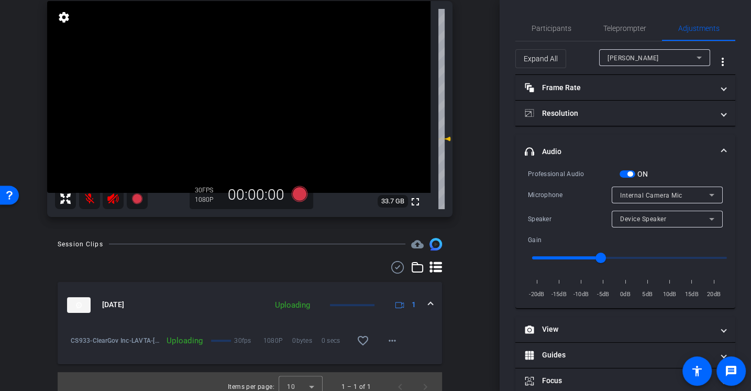
scroll to position [90, 0]
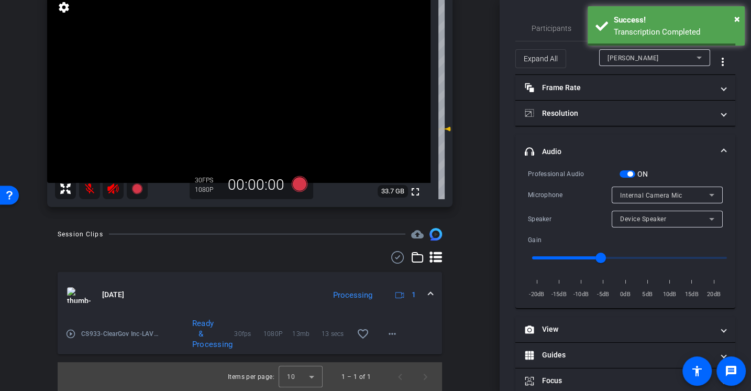
click at [67, 334] on mat-icon "play_circle_outline" at bounding box center [70, 334] width 10 height 10
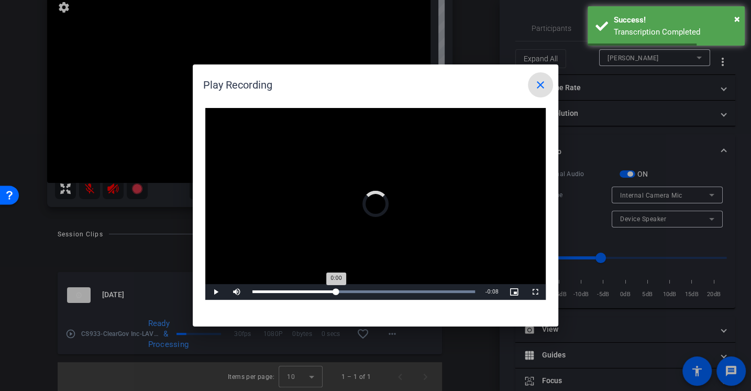
click at [336, 293] on div "Loaded : 100.00% 0:05 0:00" at bounding box center [363, 292] width 233 height 16
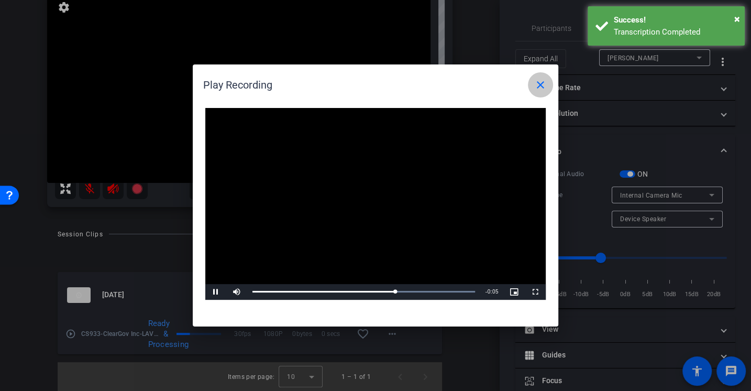
click at [542, 96] on span at bounding box center [540, 84] width 25 height 25
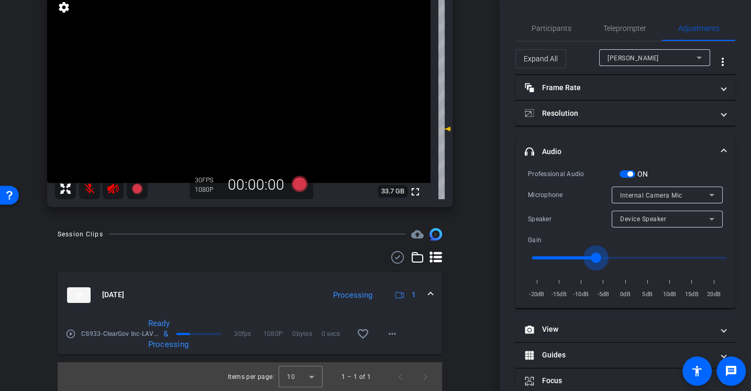
drag, startPoint x: 602, startPoint y: 256, endPoint x: 596, endPoint y: 256, distance: 5.8
type input "-7"
click at [596, 256] on input "range" at bounding box center [629, 257] width 217 height 23
click at [578, 230] on div "Professional Audio ON Microphone Internal Camera Mic Speaker Device Speaker Gai…" at bounding box center [625, 234] width 195 height 132
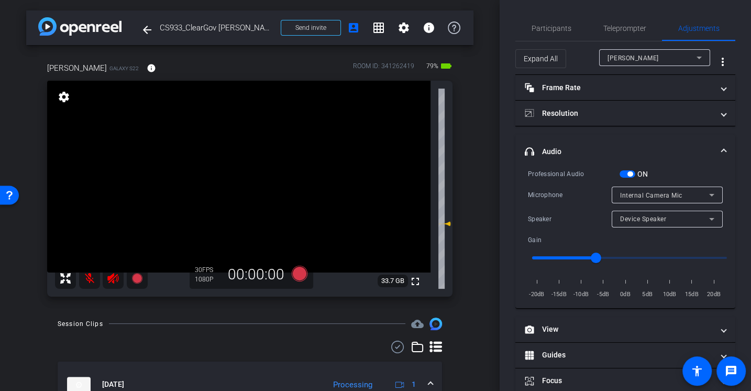
click at [558, 203] on div "Professional Audio ON Microphone Internal Camera Mic Speaker Device Speaker Gai…" at bounding box center [625, 234] width 195 height 132
click at [626, 194] on span "Internal Camera Mic" at bounding box center [651, 195] width 62 height 7
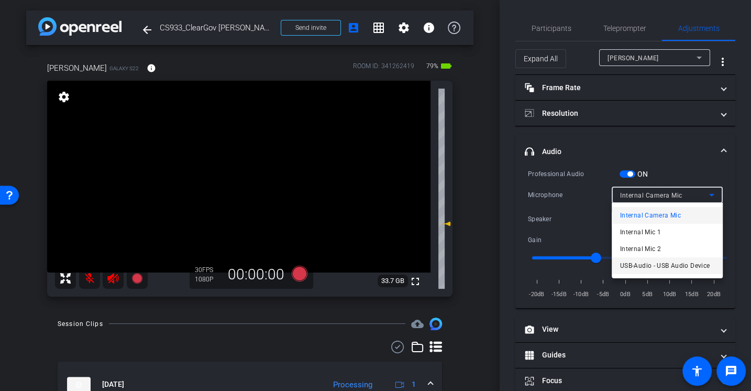
click at [649, 267] on span "USB-Audio - USB Audio Device" at bounding box center [665, 265] width 90 height 13
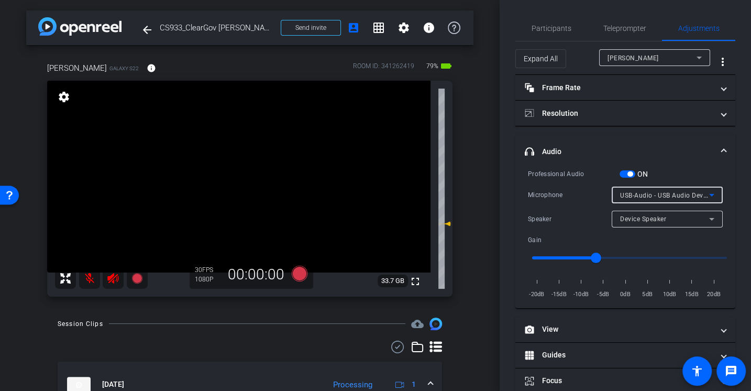
click at [581, 205] on div "Professional Audio ON Microphone USB-Audio - USB Audio Device Speaker Device Sp…" at bounding box center [625, 234] width 195 height 132
click at [574, 197] on div "Microphone" at bounding box center [570, 195] width 84 height 10
click at [301, 273] on icon at bounding box center [300, 273] width 16 height 16
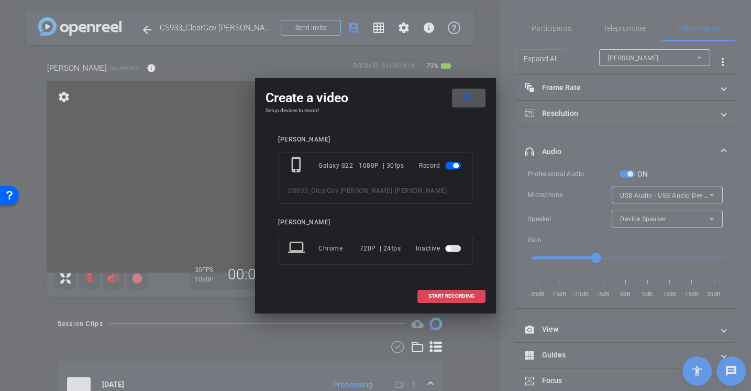
click at [462, 309] on span at bounding box center [451, 295] width 67 height 25
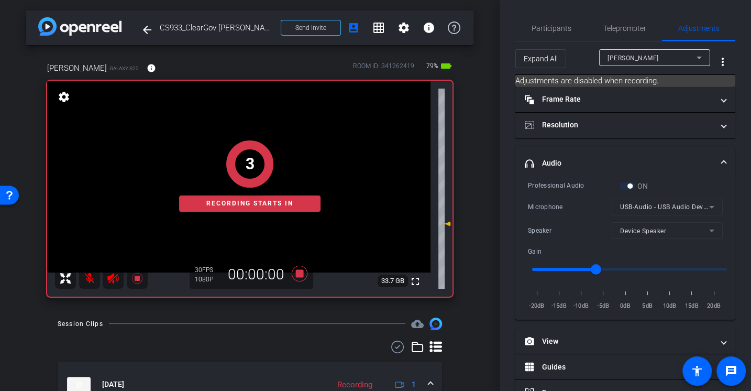
click at [545, 208] on div "Microphone" at bounding box center [570, 207] width 84 height 10
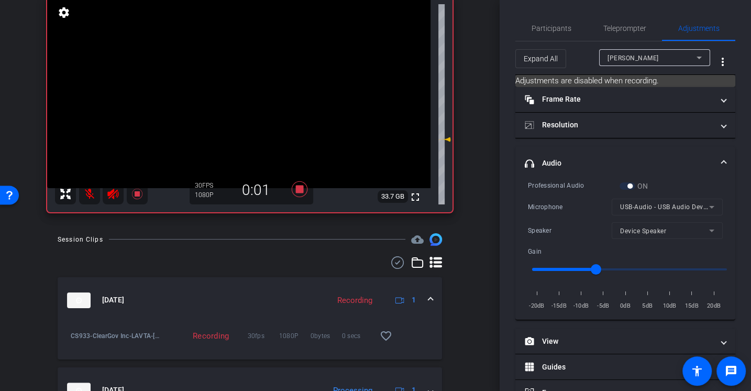
scroll to position [78, 0]
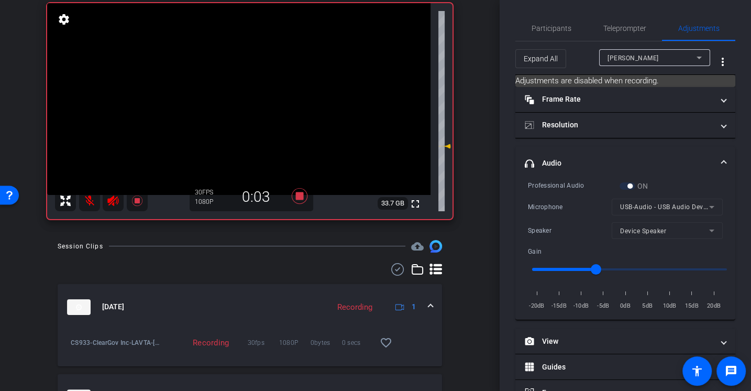
click at [559, 205] on div "Microphone" at bounding box center [570, 207] width 84 height 10
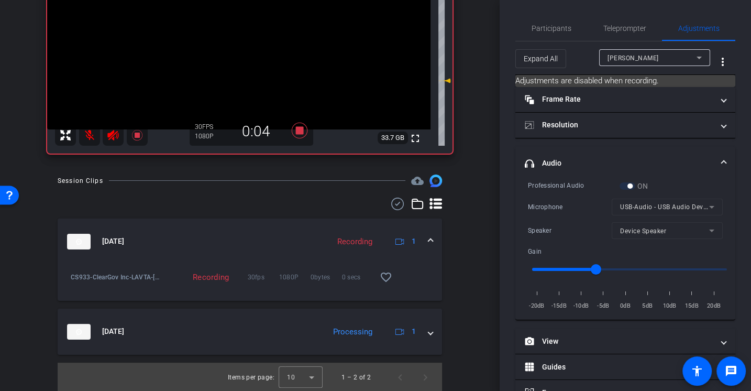
scroll to position [144, 0]
click at [554, 215] on div "Professional Audio ON Microphone USB-Audio - USB Audio Device Speaker Device Sp…" at bounding box center [625, 246] width 195 height 132
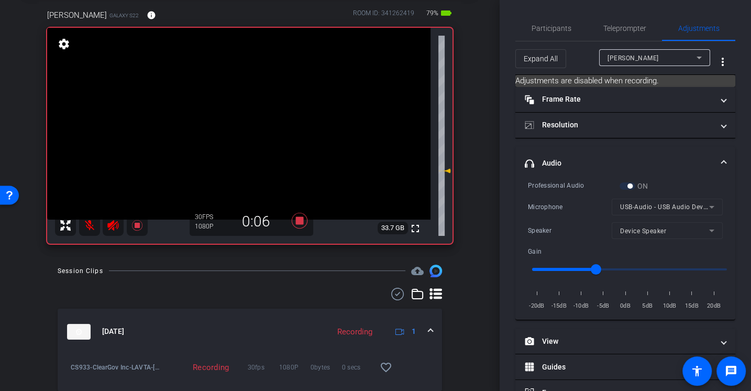
scroll to position [0, 0]
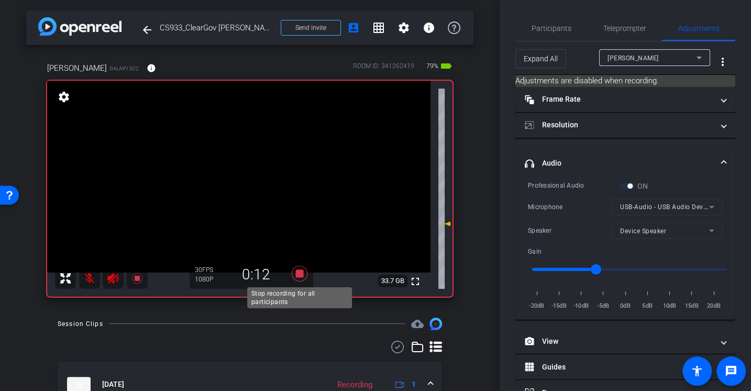
click at [299, 274] on icon at bounding box center [300, 274] width 16 height 16
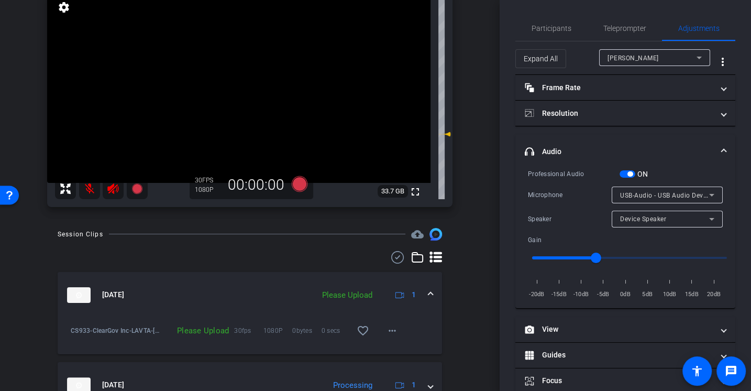
scroll to position [92, 0]
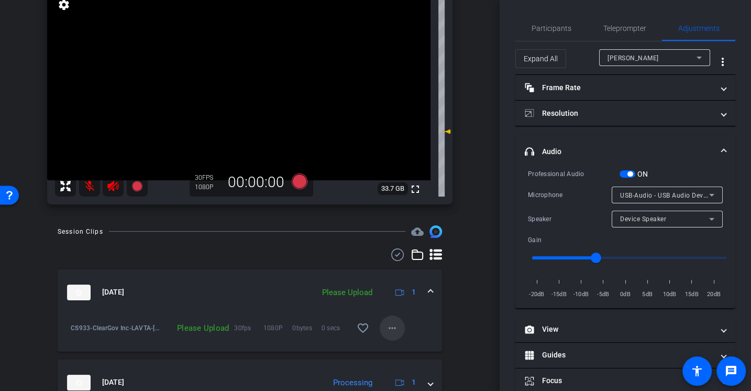
click at [393, 331] on mat-icon "more_horiz" at bounding box center [392, 328] width 13 height 13
click at [396, 345] on span "Upload" at bounding box center [409, 349] width 42 height 13
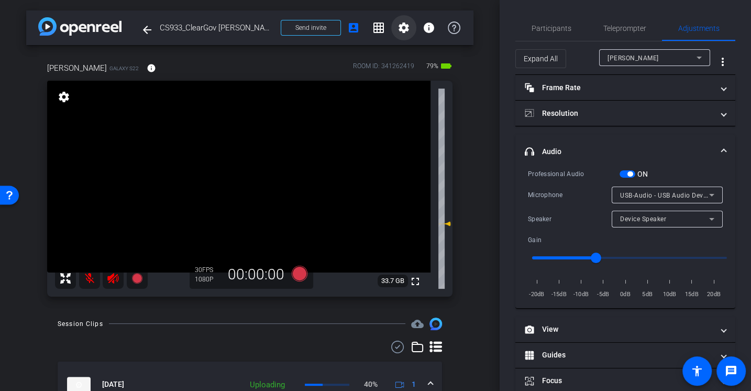
click at [398, 29] on mat-icon "settings" at bounding box center [404, 27] width 13 height 13
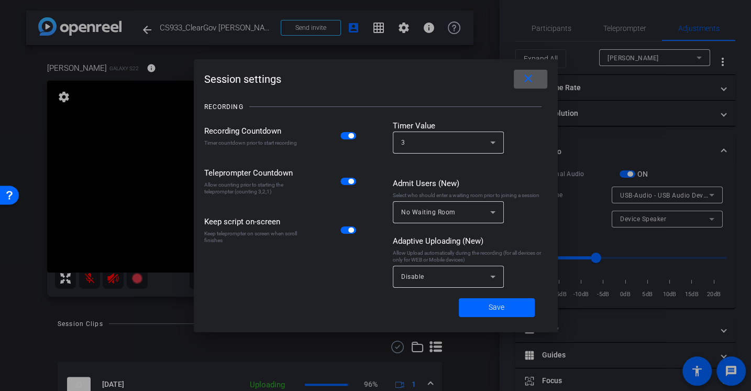
click at [433, 282] on div "Disable" at bounding box center [445, 276] width 89 height 13
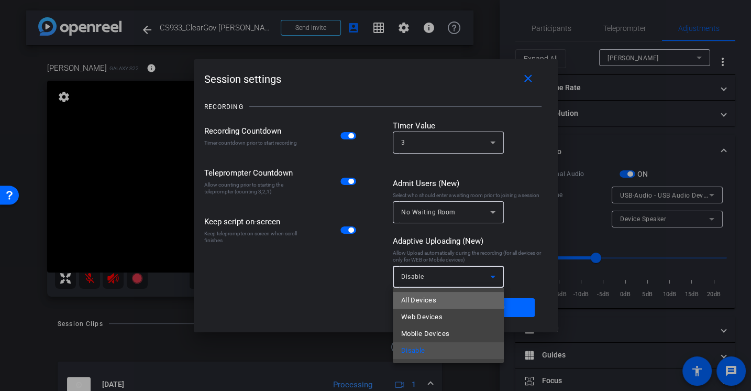
click at [436, 301] on span "All Devices" at bounding box center [418, 300] width 35 height 13
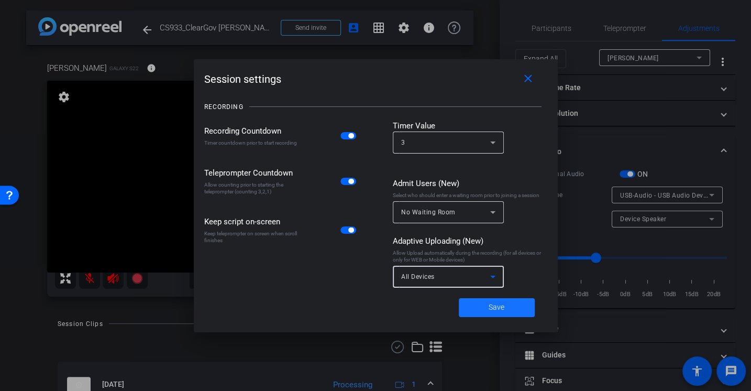
click at [495, 313] on span at bounding box center [497, 307] width 76 height 25
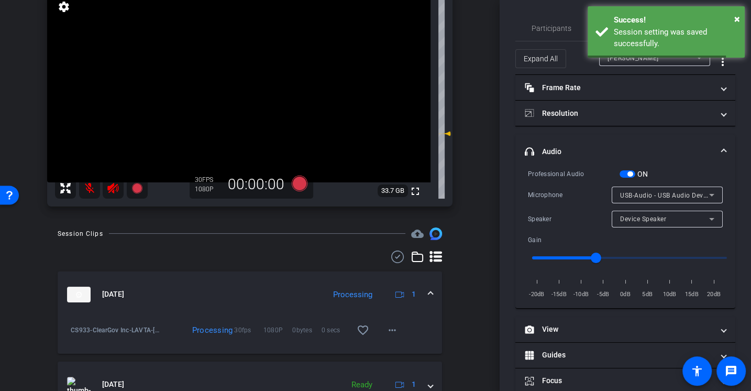
scroll to position [97, 0]
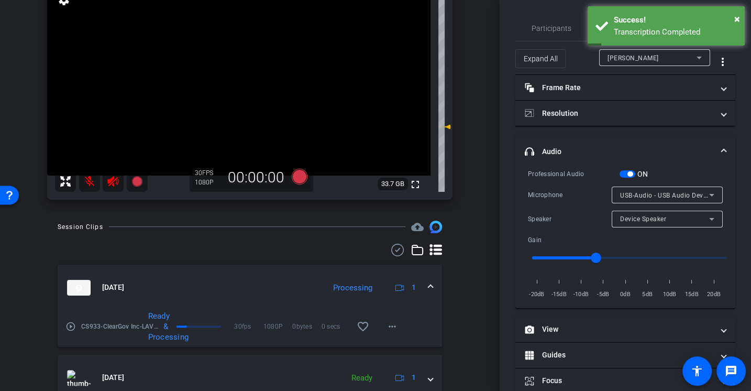
click at [73, 326] on mat-icon "play_circle_outline" at bounding box center [70, 326] width 10 height 10
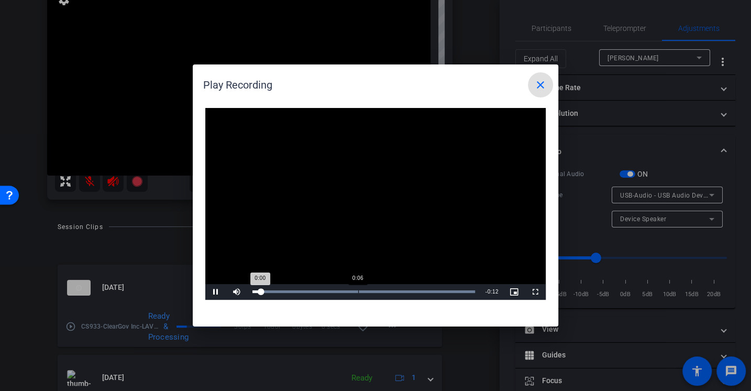
click at [356, 294] on div "Loaded : 100.00% 0:06 0:00" at bounding box center [363, 292] width 233 height 16
click at [539, 89] on mat-icon "close" at bounding box center [540, 85] width 13 height 13
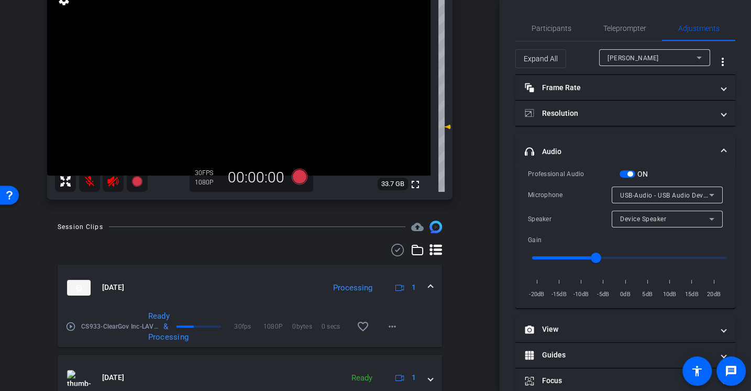
scroll to position [0, 0]
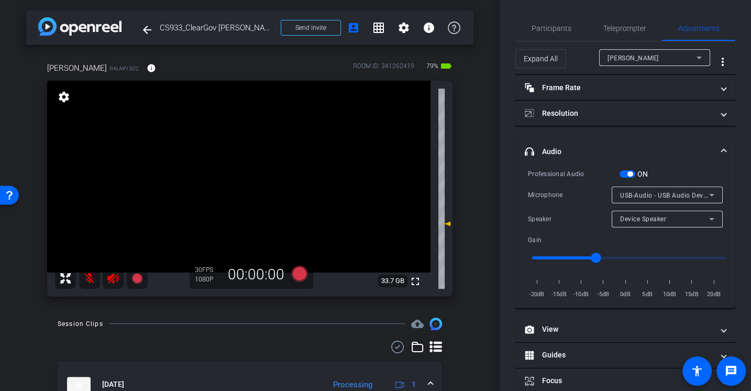
click at [539, 190] on div "Microphone" at bounding box center [570, 195] width 84 height 10
click at [545, 29] on span "Participants" at bounding box center [552, 28] width 40 height 7
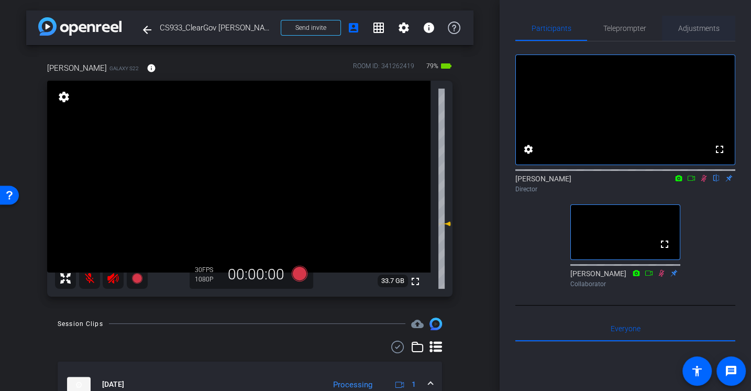
click at [688, 29] on span "Adjustments" at bounding box center [699, 28] width 41 height 7
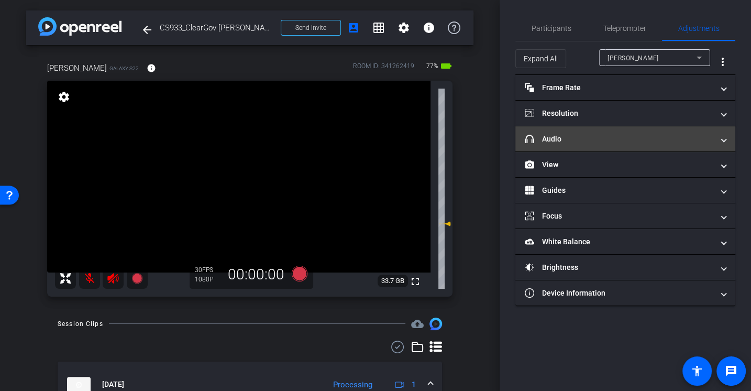
click at [569, 136] on mat-panel-title "headphone icon Audio" at bounding box center [619, 139] width 189 height 11
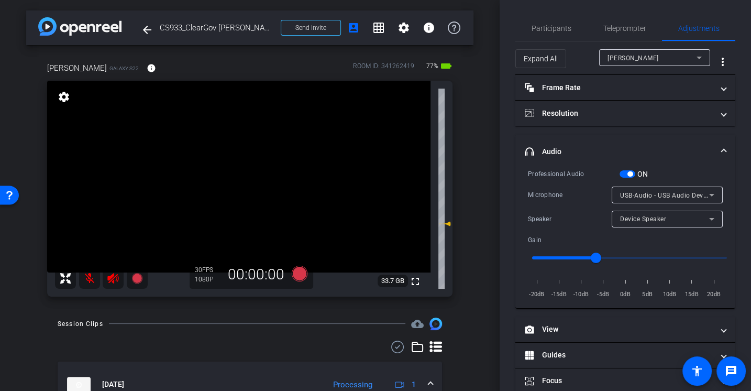
click at [567, 214] on div "Speaker" at bounding box center [570, 219] width 84 height 10
click at [554, 199] on div "Microphone" at bounding box center [570, 195] width 84 height 10
click at [553, 214] on div "Speaker" at bounding box center [570, 219] width 84 height 10
click at [293, 276] on icon at bounding box center [300, 273] width 16 height 16
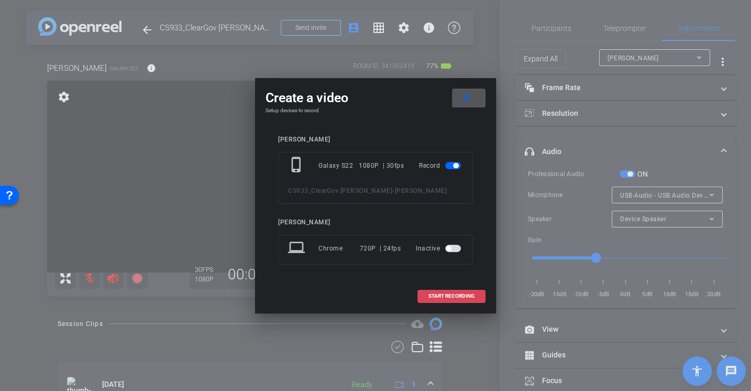
click at [450, 299] on span "START RECORDING" at bounding box center [452, 295] width 46 height 5
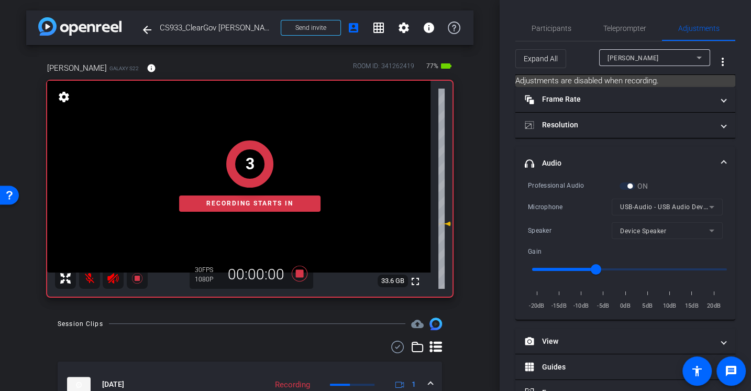
click at [548, 199] on div "Microphone USB-Audio - USB Audio Device" at bounding box center [625, 207] width 195 height 17
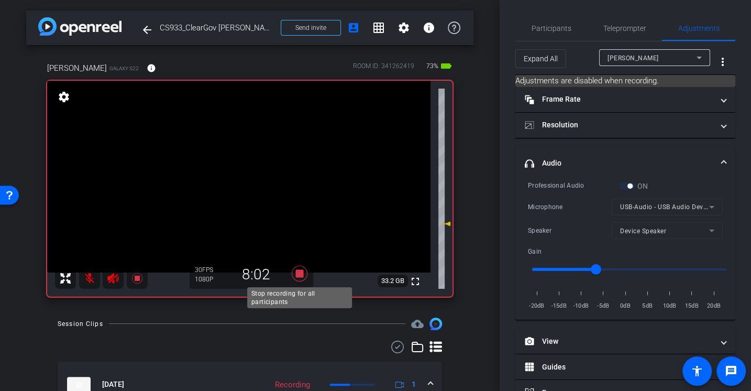
click at [303, 274] on icon at bounding box center [299, 273] width 25 height 19
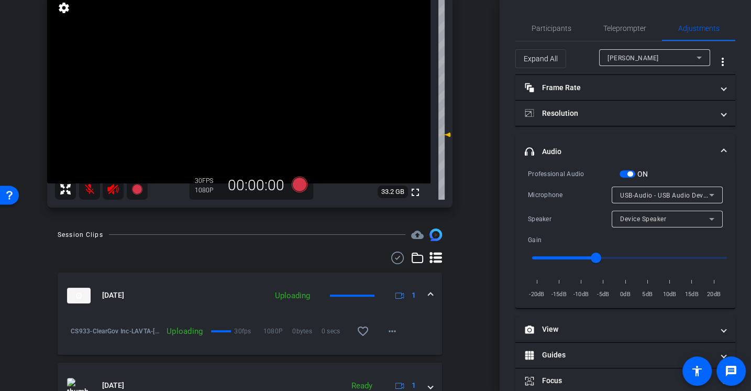
scroll to position [92, 0]
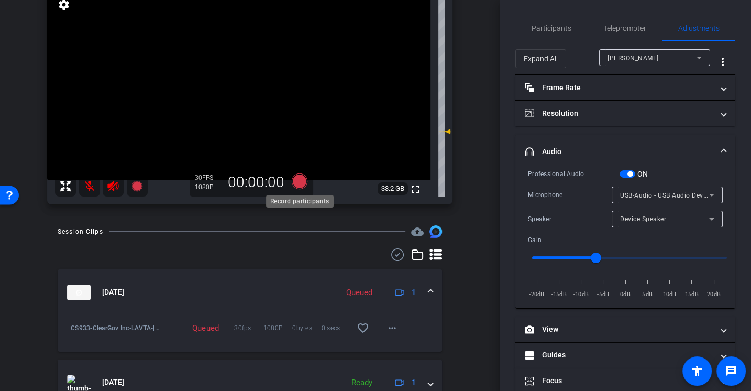
click at [298, 186] on icon at bounding box center [300, 181] width 16 height 16
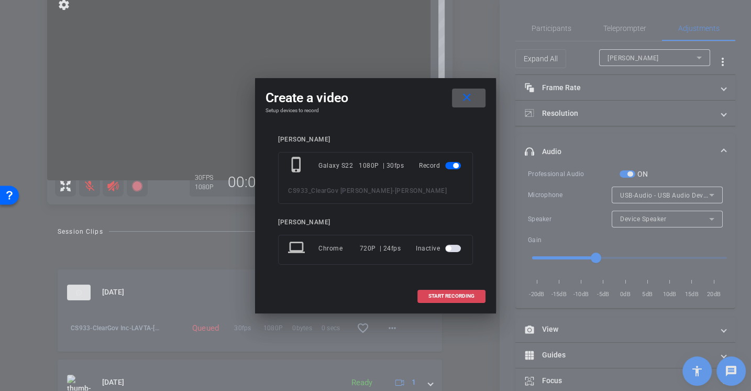
click at [440, 309] on span at bounding box center [451, 295] width 67 height 25
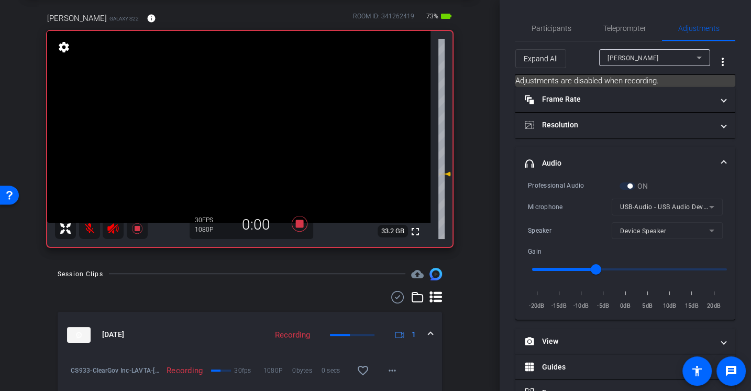
scroll to position [0, 0]
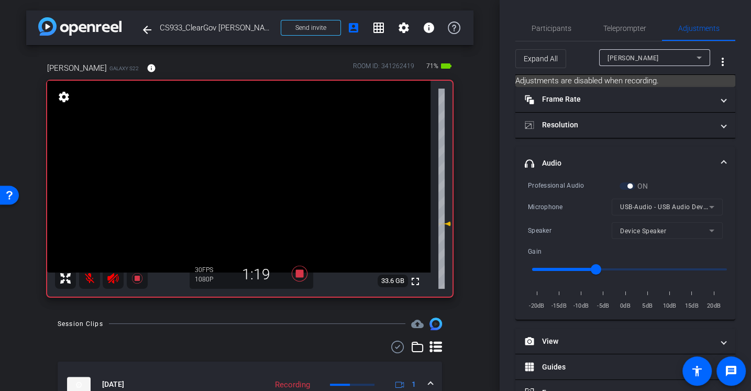
click at [556, 181] on div "Professional Audio" at bounding box center [574, 185] width 92 height 10
click at [298, 274] on icon at bounding box center [300, 274] width 16 height 16
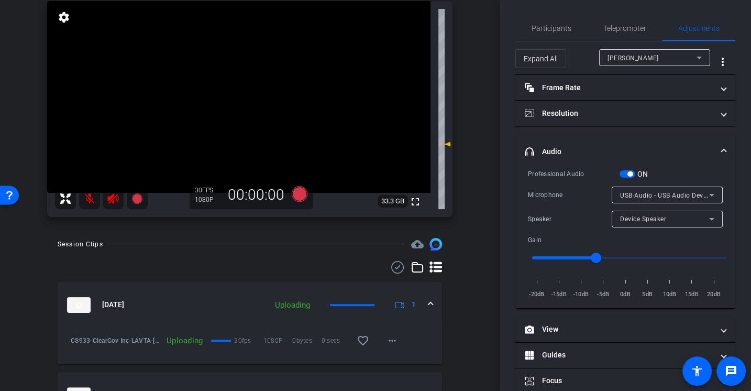
scroll to position [81, 0]
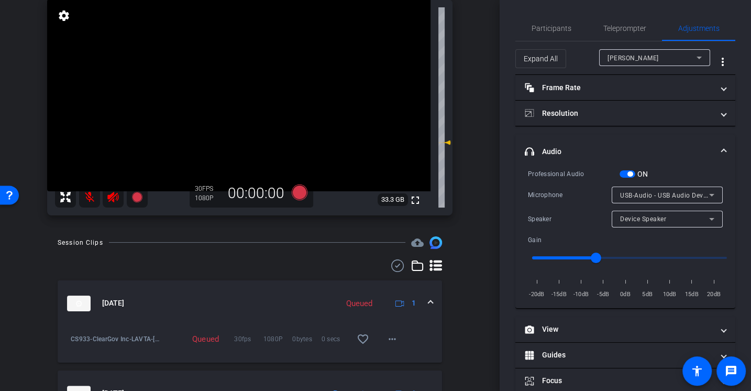
click at [298, 194] on icon at bounding box center [300, 192] width 16 height 16
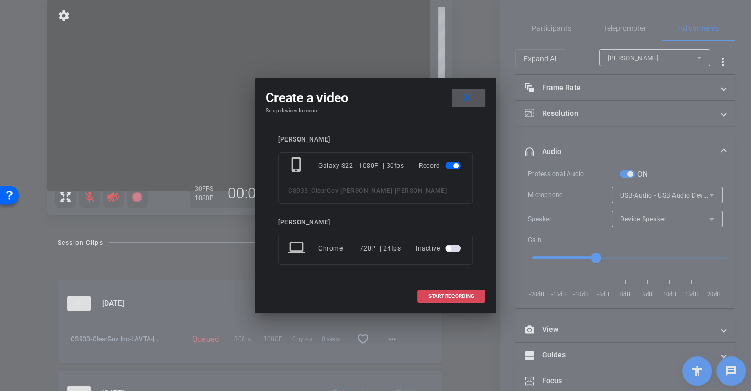
click at [461, 297] on span at bounding box center [451, 295] width 67 height 25
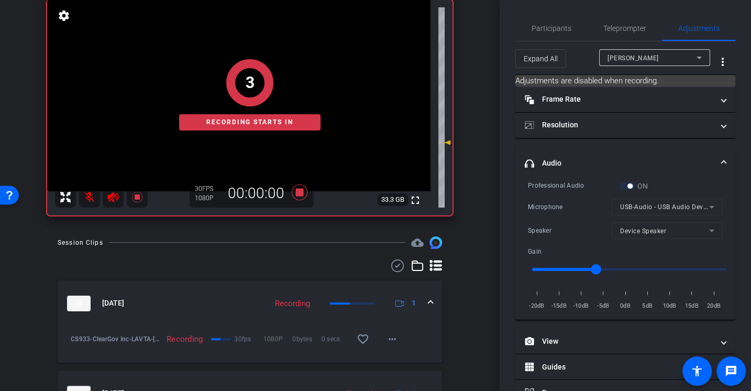
click at [552, 180] on div "Professional Audio ON" at bounding box center [625, 185] width 195 height 11
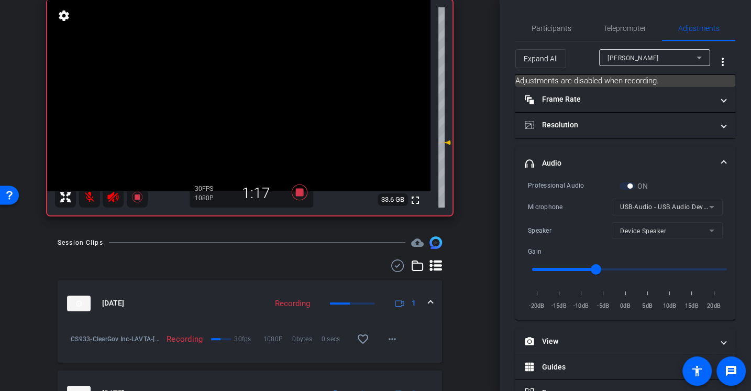
scroll to position [0, 0]
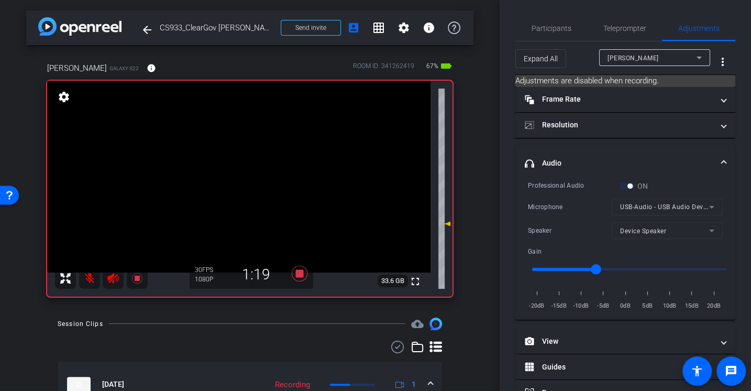
click at [564, 177] on mat-expansion-panel-header "headphone icon Audio" at bounding box center [626, 164] width 220 height 34
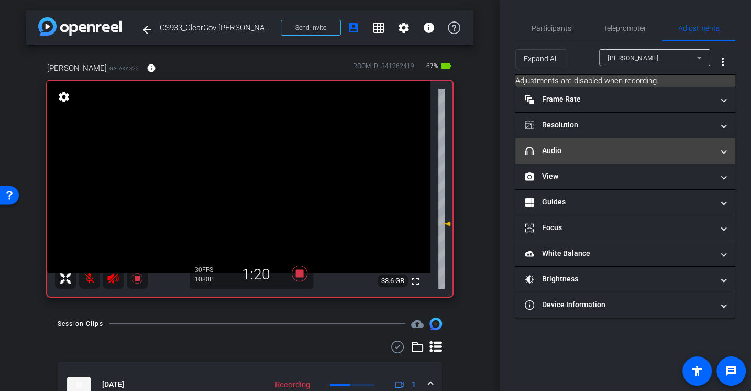
click at [559, 155] on mat-expansion-panel-header "headphone icon Audio" at bounding box center [626, 150] width 220 height 25
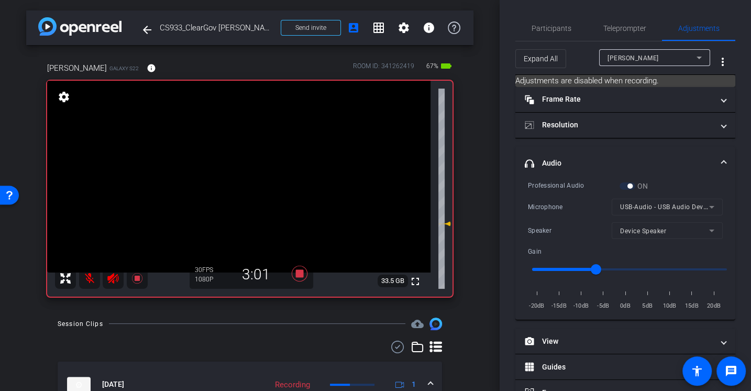
click at [557, 192] on div "Professional Audio ON Microphone USB-Audio - USB Audio Device Speaker Device Sp…" at bounding box center [625, 246] width 195 height 132
click at [539, 203] on div "Microphone" at bounding box center [570, 207] width 84 height 10
click at [560, 210] on div "Microphone" at bounding box center [570, 207] width 84 height 10
click at [570, 189] on div "Professional Audio" at bounding box center [574, 185] width 92 height 10
click at [307, 318] on div "Session Clips cloud_upload" at bounding box center [250, 324] width 385 height 13
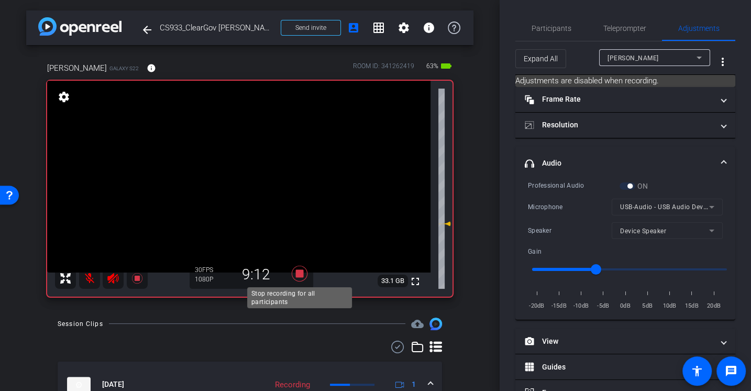
click at [294, 271] on icon at bounding box center [299, 273] width 25 height 19
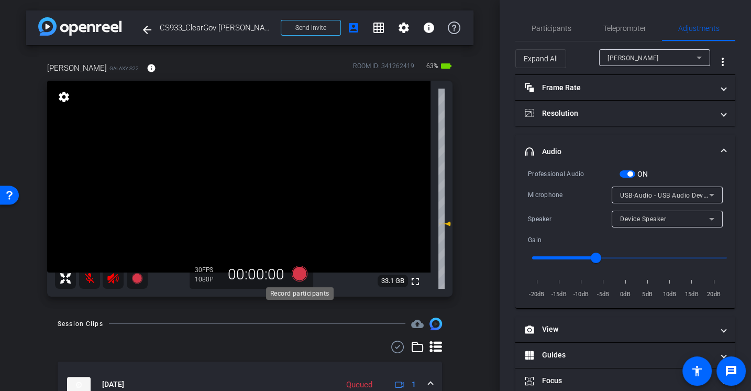
click at [300, 274] on icon at bounding box center [300, 273] width 16 height 16
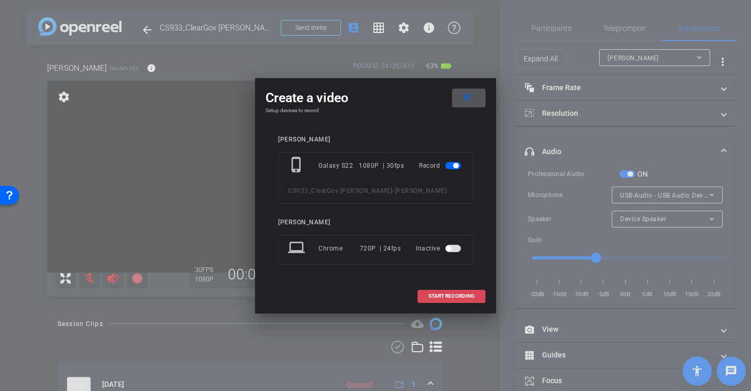
click at [447, 299] on span "START RECORDING" at bounding box center [452, 295] width 46 height 5
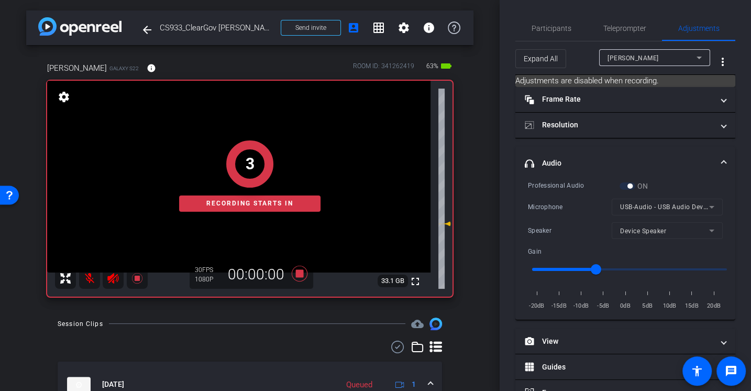
click at [560, 185] on div "Professional Audio" at bounding box center [574, 185] width 92 height 10
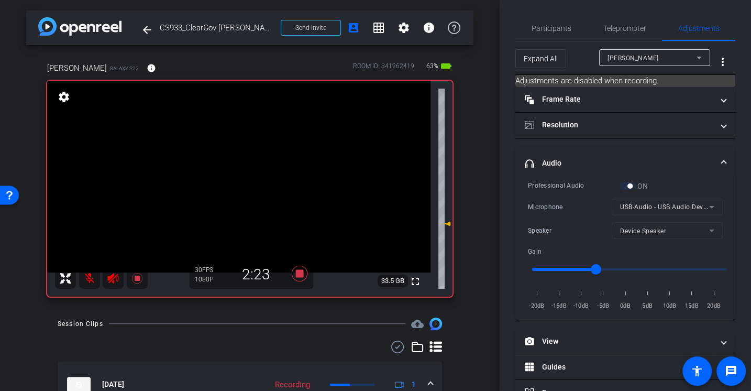
click at [554, 195] on div "Professional Audio ON Microphone USB-Audio - USB Audio Device Speaker Device Sp…" at bounding box center [625, 246] width 195 height 132
click at [549, 168] on mat-expansion-panel-header "headphone icon Audio" at bounding box center [626, 164] width 220 height 34
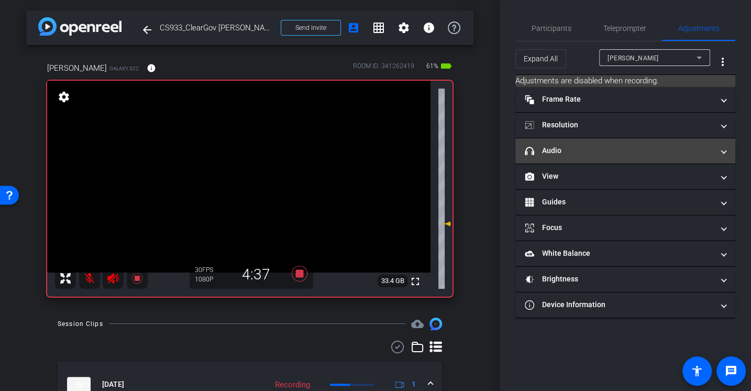
click at [549, 148] on mat-panel-title "headphone icon Audio" at bounding box center [619, 150] width 189 height 11
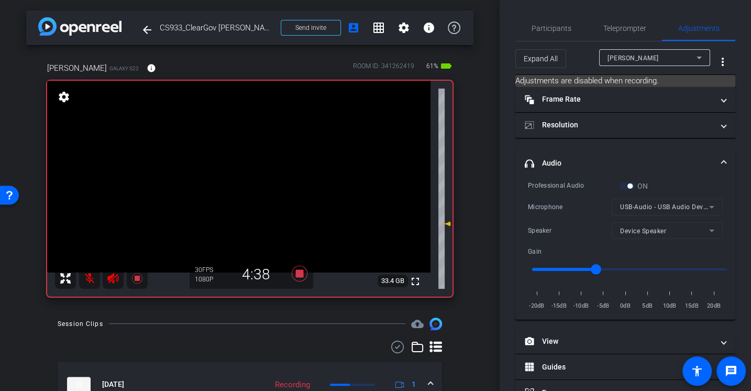
click at [555, 218] on div "Professional Audio ON Microphone USB-Audio - USB Audio Device Speaker Device Sp…" at bounding box center [625, 246] width 195 height 132
click at [563, 208] on div "Microphone" at bounding box center [570, 207] width 84 height 10
click at [566, 202] on div "Microphone" at bounding box center [570, 207] width 84 height 10
click at [299, 273] on icon at bounding box center [300, 274] width 16 height 16
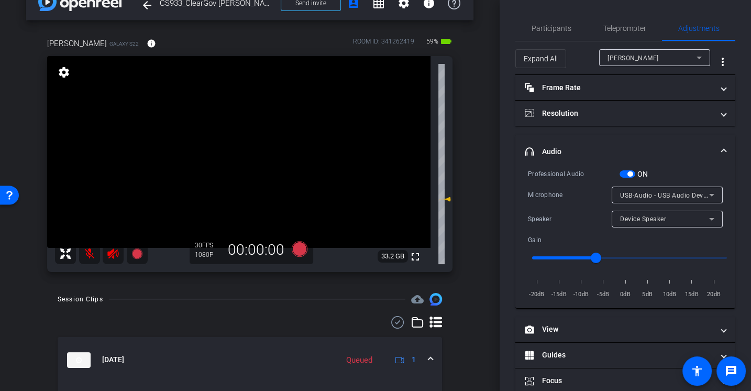
scroll to position [5, 0]
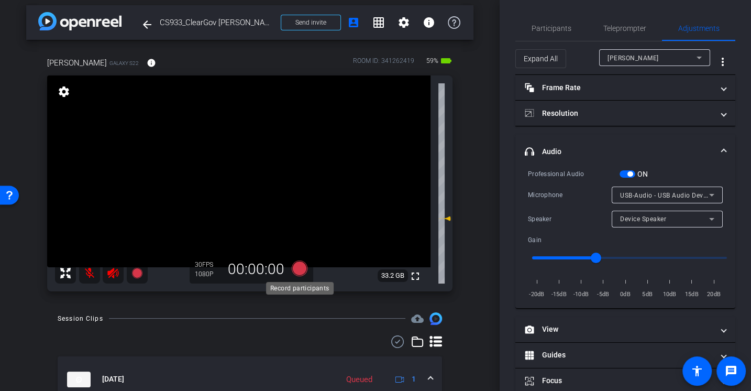
click at [301, 262] on icon at bounding box center [300, 268] width 16 height 16
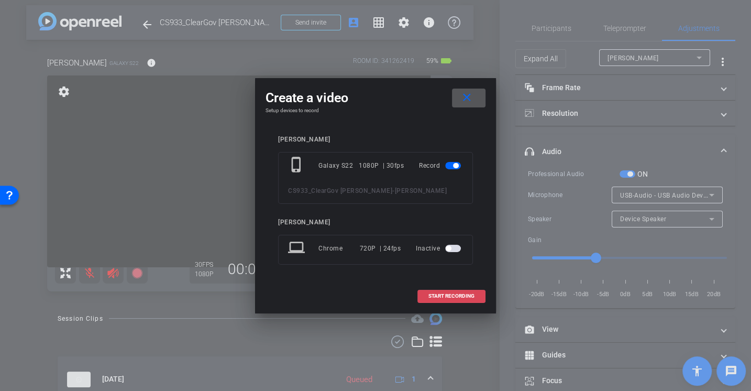
click at [437, 296] on span at bounding box center [451, 295] width 67 height 25
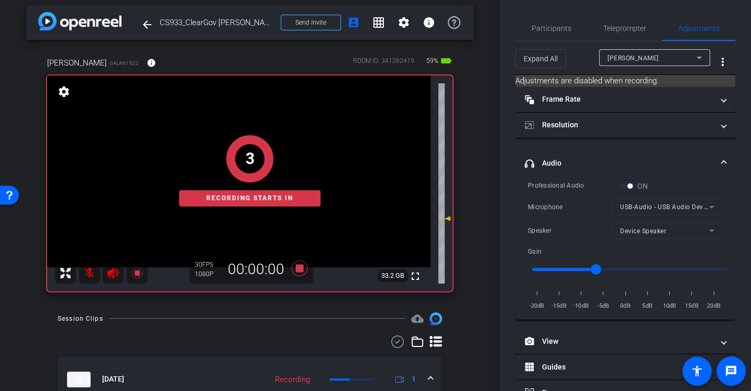
click at [552, 162] on mat-panel-title "headphone icon Audio" at bounding box center [619, 163] width 189 height 11
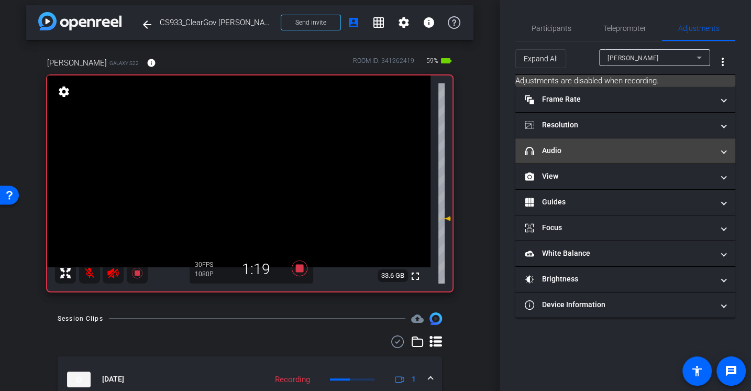
click at [563, 156] on mat-expansion-panel-header "headphone icon Audio" at bounding box center [626, 150] width 220 height 25
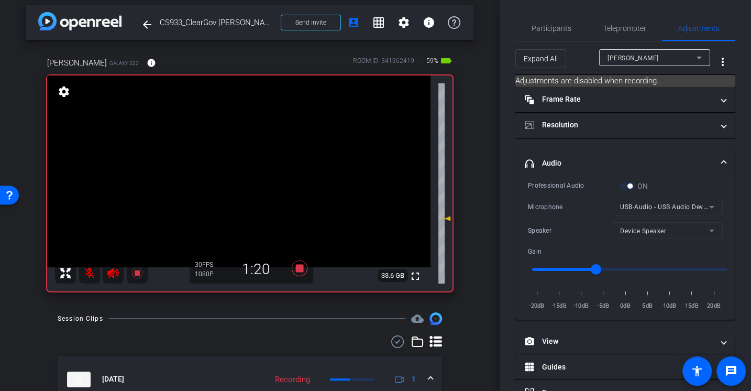
click at [564, 210] on div "Microphone" at bounding box center [570, 207] width 84 height 10
click at [299, 269] on icon at bounding box center [300, 268] width 16 height 16
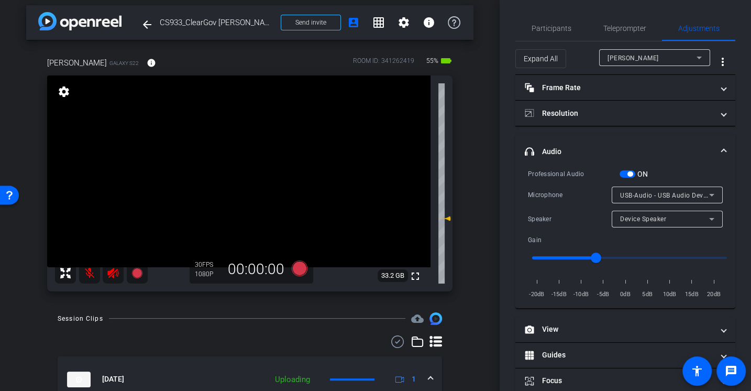
click at [572, 204] on div "Professional Audio ON Microphone USB-Audio - USB Audio Device Speaker Device Sp…" at bounding box center [625, 234] width 195 height 132
click at [560, 195] on div "Microphone" at bounding box center [570, 195] width 84 height 10
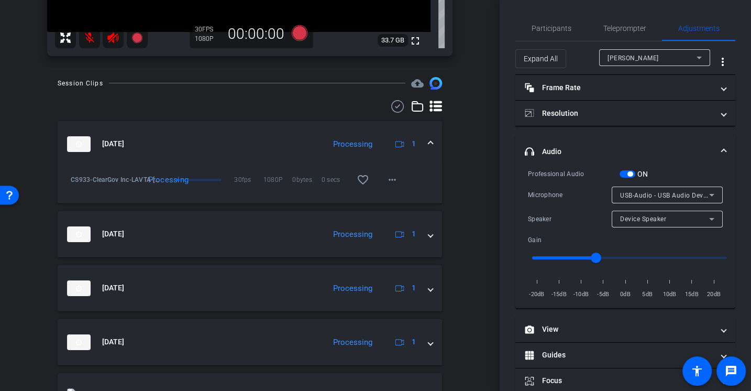
scroll to position [0, 0]
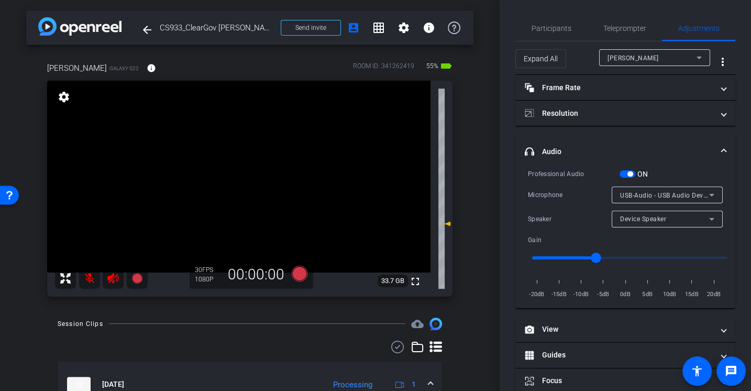
click at [556, 181] on div "Professional Audio ON Microphone USB-Audio - USB Audio Device Speaker Device Sp…" at bounding box center [625, 234] width 195 height 132
